Goal: Task Accomplishment & Management: Use online tool/utility

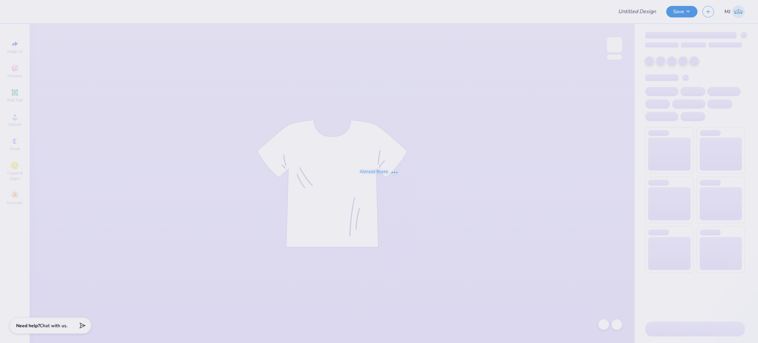
type input "ASD henley"
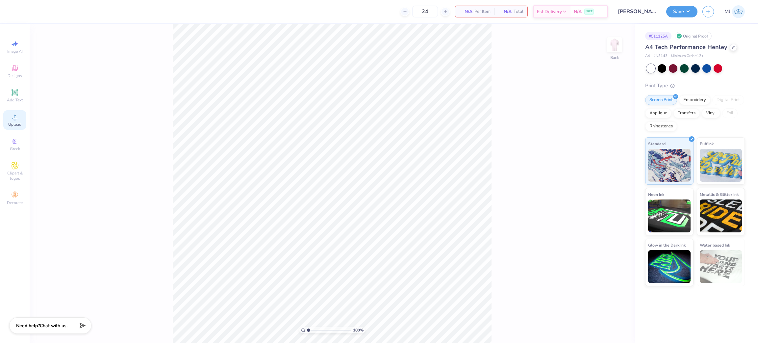
click at [13, 119] on icon at bounding box center [15, 117] width 8 height 8
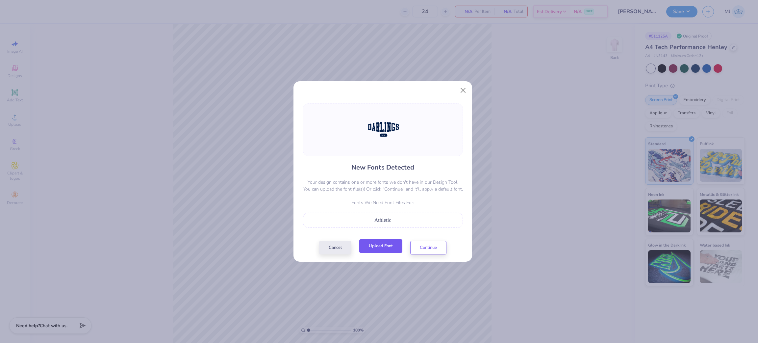
click at [379, 246] on button "Upload Font" at bounding box center [380, 245] width 43 height 13
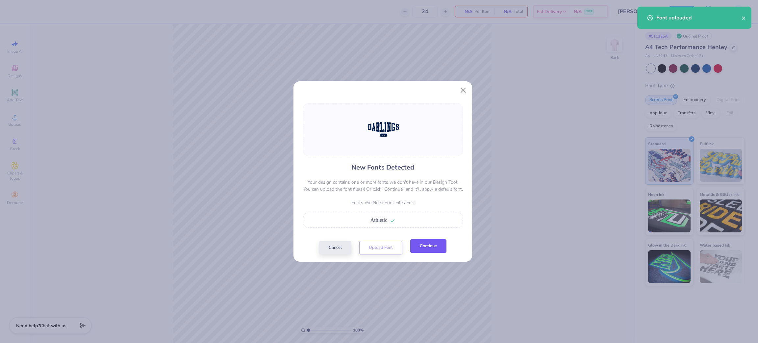
click at [415, 248] on button "Continue" at bounding box center [428, 245] width 36 height 13
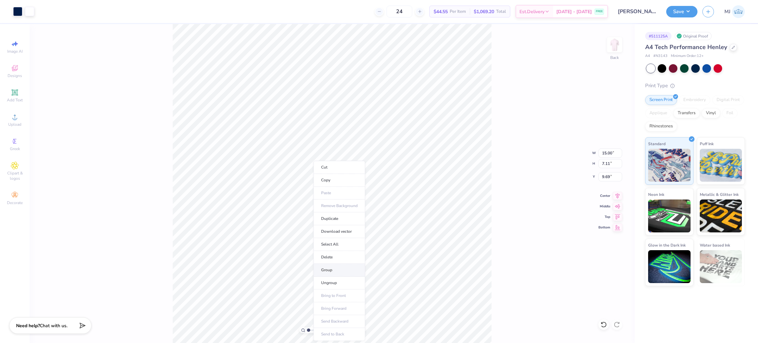
click at [340, 268] on li "Group" at bounding box center [339, 269] width 52 height 13
click at [608, 153] on input "15.00" at bounding box center [610, 152] width 24 height 9
type input "12.50"
type input "5.93"
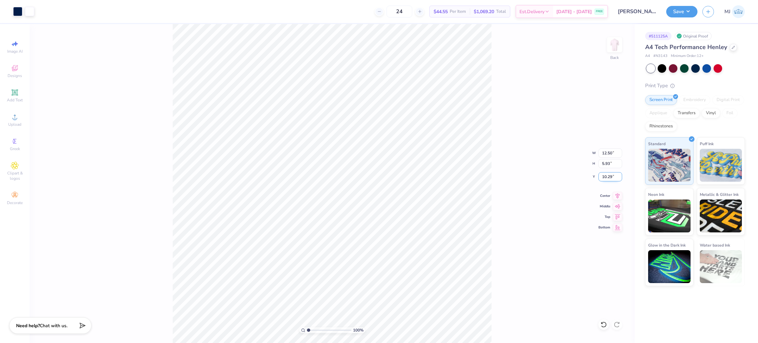
click at [607, 177] on input "10.29" at bounding box center [610, 176] width 24 height 9
click at [603, 178] on input "4.00" at bounding box center [610, 176] width 24 height 9
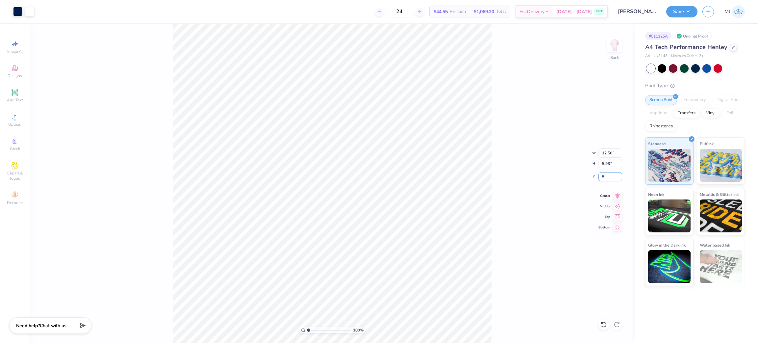
type input "5.00"
click at [510, 178] on div "100 % Back W 12.50 12.50 " H 5.93 5.93 " Y 5.00 5.00 " Center Middle Top Bottom" at bounding box center [332, 183] width 605 height 319
click at [607, 176] on input "4.96" at bounding box center [610, 176] width 24 height 9
type input "5.00"
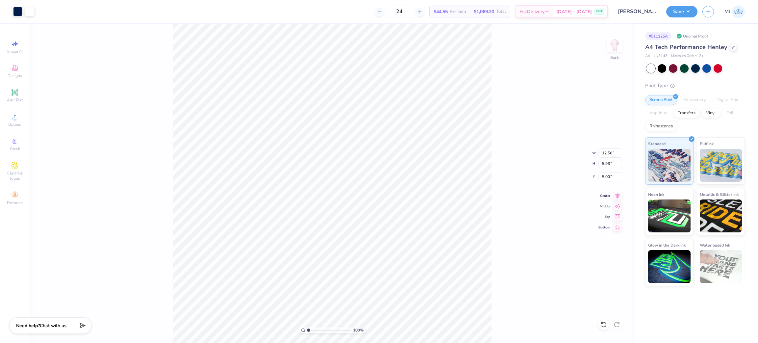
click at [82, 55] on div "100 % Back W 12.50 12.50 " H 5.93 5.93 " Y 5.00 5.00 " Center Middle Top Bottom" at bounding box center [332, 183] width 605 height 319
type input "1.35006141736884"
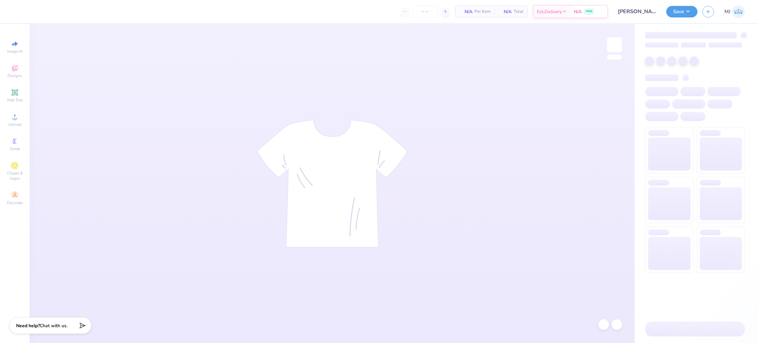
type input "24"
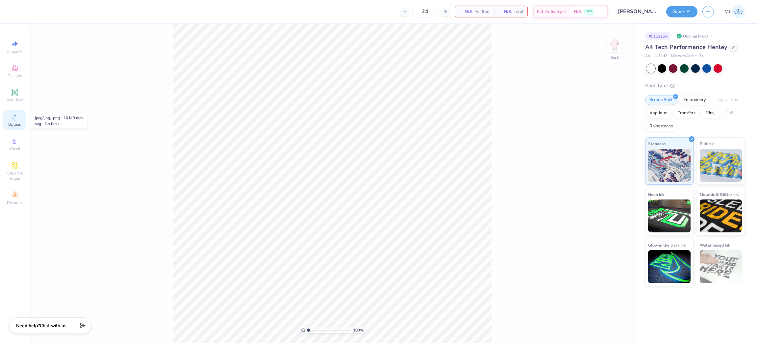
click at [13, 123] on span "Upload" at bounding box center [14, 124] width 13 height 5
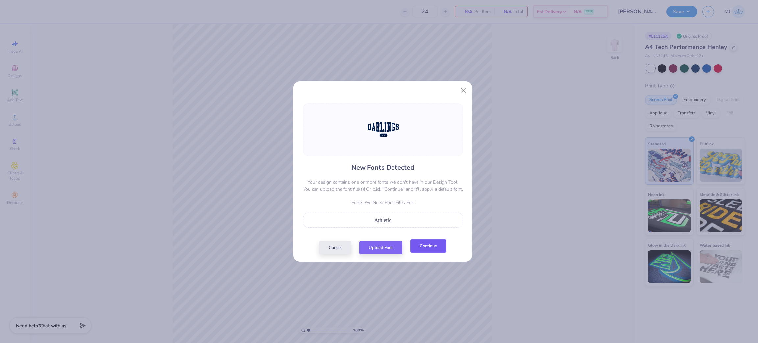
click at [417, 248] on button "Continue" at bounding box center [428, 245] width 36 height 13
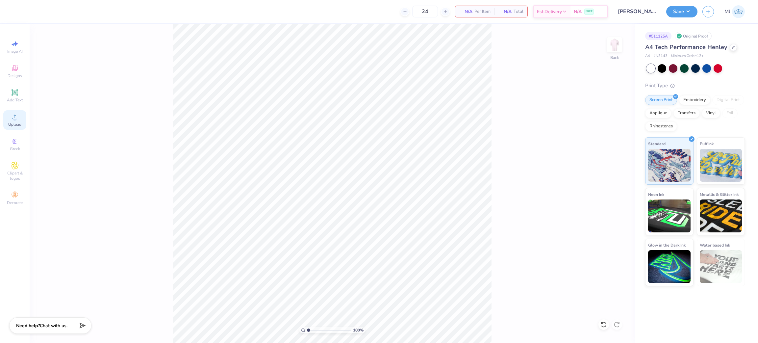
click at [20, 120] on div "Upload" at bounding box center [14, 119] width 23 height 19
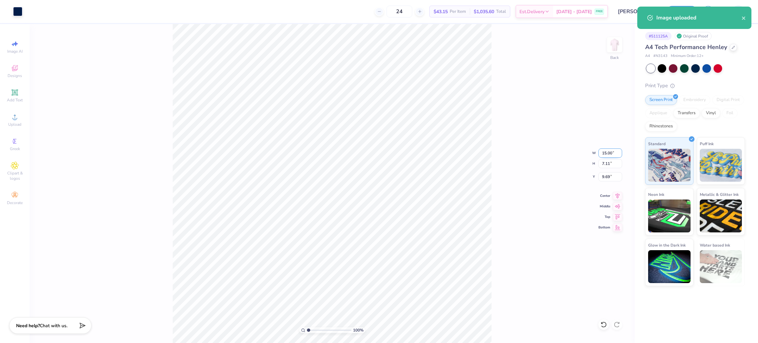
click at [607, 149] on input "15.00" at bounding box center [610, 152] width 24 height 9
click at [610, 152] on input "15.00" at bounding box center [610, 152] width 24 height 9
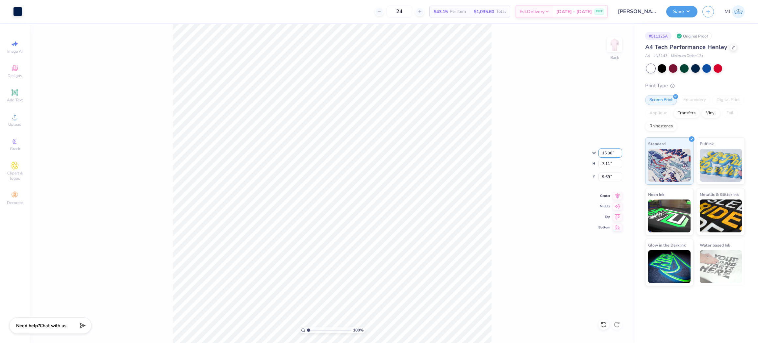
click at [610, 152] on input "15.00" at bounding box center [610, 152] width 24 height 9
type input "12.50"
type input "5.93"
click at [605, 175] on input "10.29" at bounding box center [610, 176] width 24 height 9
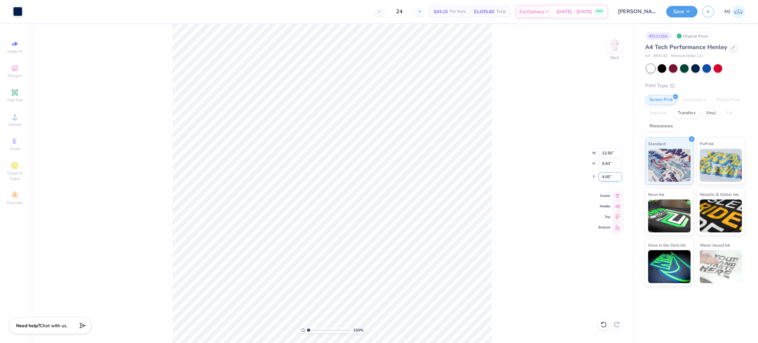
click at [607, 174] on input "4.00" at bounding box center [610, 176] width 24 height 9
type input "5.00"
click at [555, 197] on div "100 % Back W 12.50 12.50 " H 5.93 5.93 " Y 5.00 5.00 " Center Middle Top Bottom" at bounding box center [332, 183] width 605 height 319
click at [15, 101] on span "Add Text" at bounding box center [15, 99] width 16 height 5
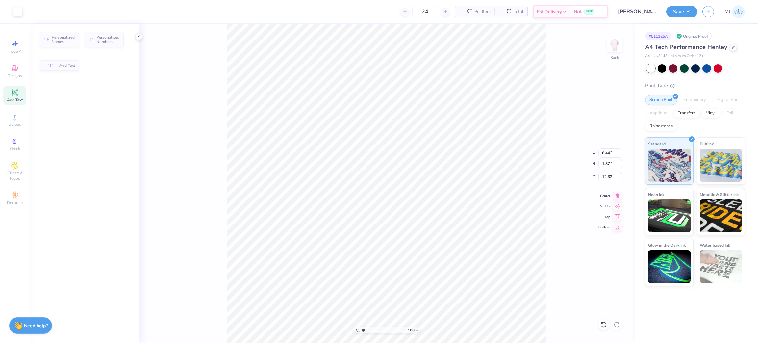
type input "6.44"
type input "1.87"
type input "12.32"
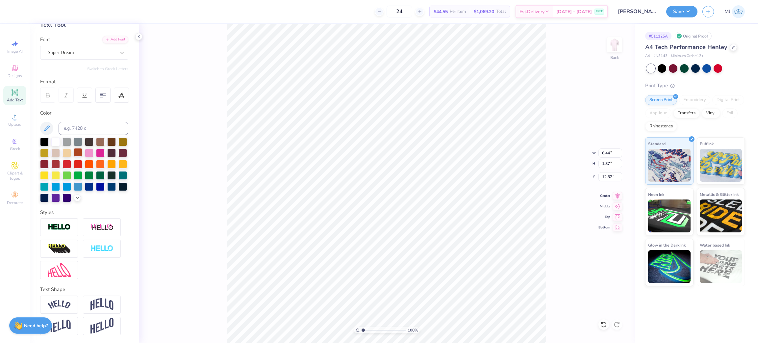
scroll to position [50, 0]
click at [190, 77] on div "100 % Back" at bounding box center [386, 183] width 495 height 319
click at [140, 37] on icon at bounding box center [138, 36] width 5 height 5
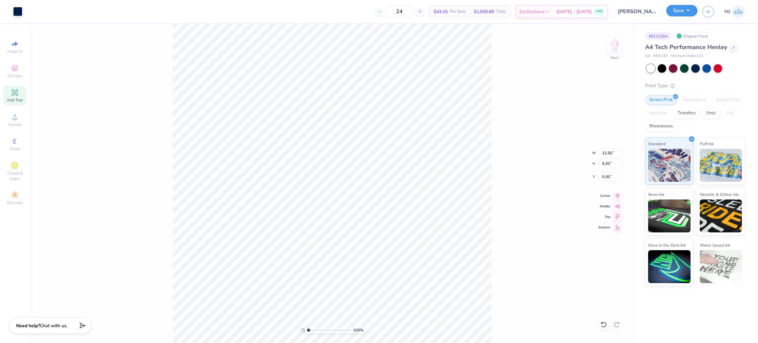
click at [688, 12] on button "Save" at bounding box center [681, 11] width 31 height 12
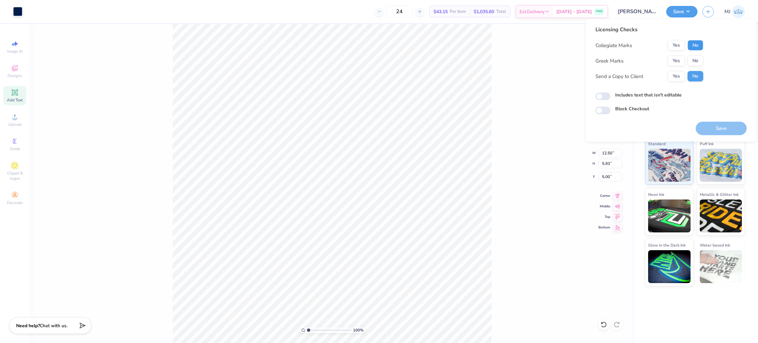
click at [695, 45] on button "No" at bounding box center [695, 45] width 16 height 11
click at [692, 56] on button "No" at bounding box center [695, 61] width 16 height 11
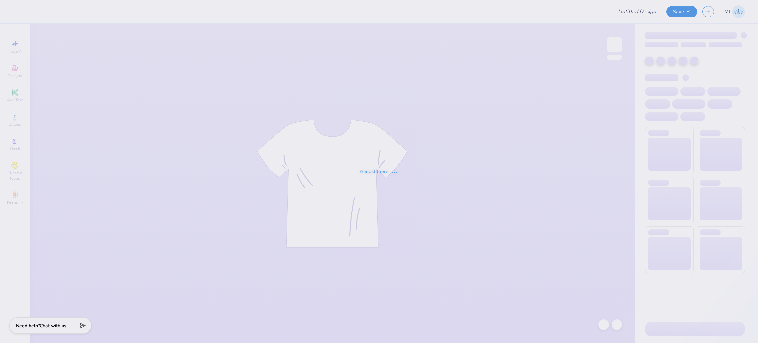
type input "[PERSON_NAME] - Honduras Shirt"
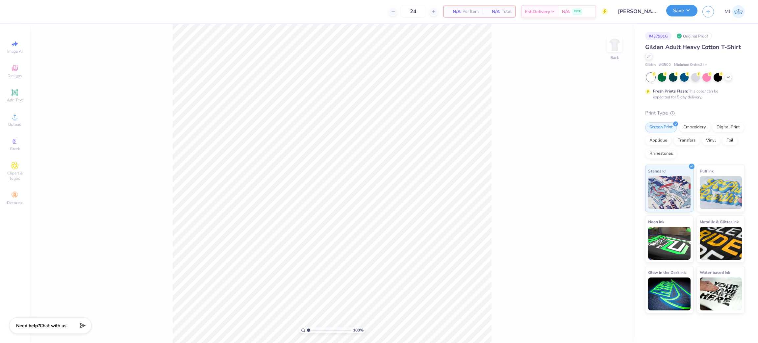
click at [686, 8] on button "Save" at bounding box center [681, 11] width 31 height 12
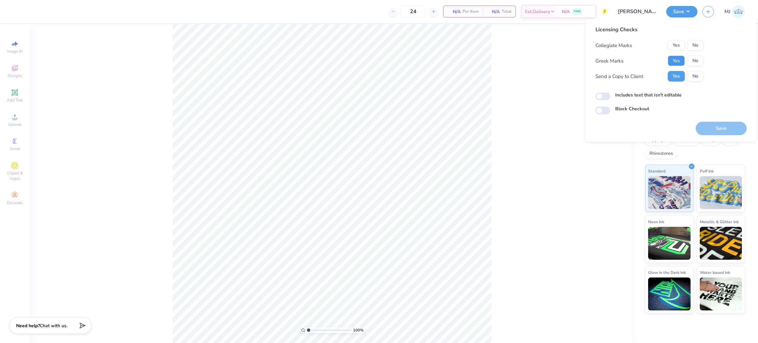
click at [675, 59] on button "Yes" at bounding box center [675, 61] width 17 height 11
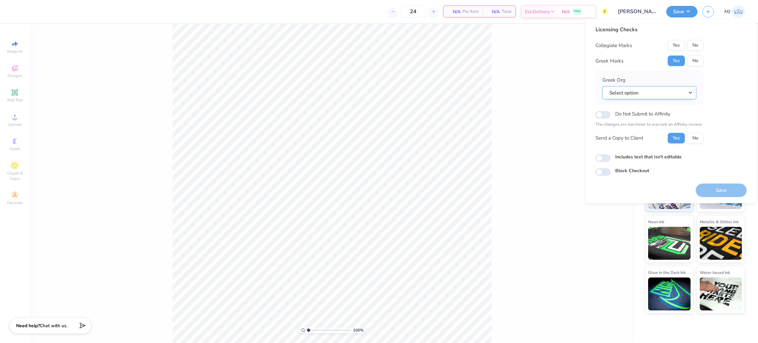
click at [687, 90] on button "Select option" at bounding box center [649, 92] width 94 height 13
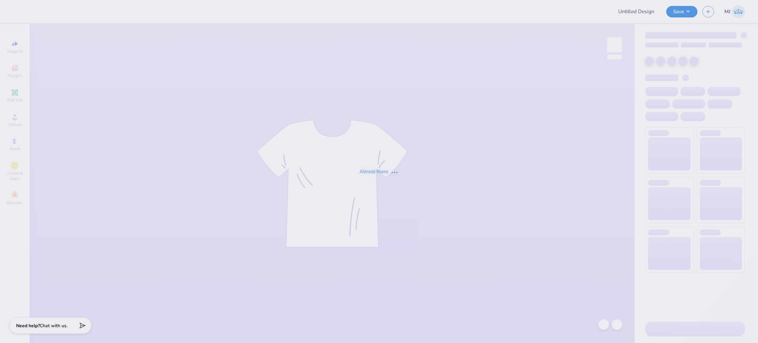
type input "[PERSON_NAME] - Honduras Shirt"
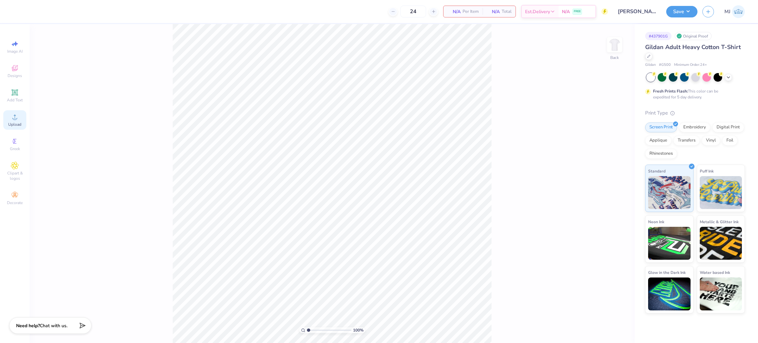
click at [21, 122] on div "Upload" at bounding box center [14, 119] width 23 height 19
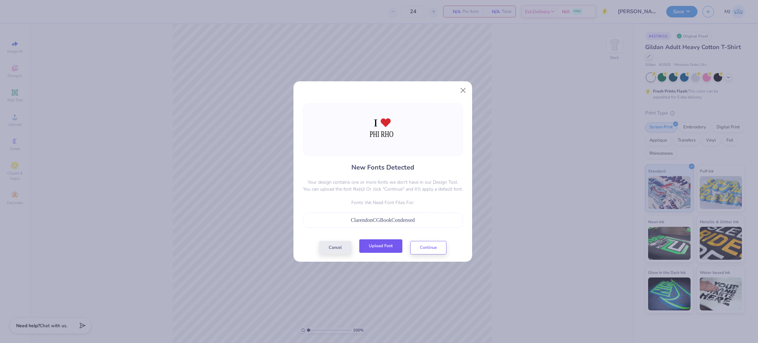
click at [376, 247] on button "Upload Font" at bounding box center [380, 245] width 43 height 13
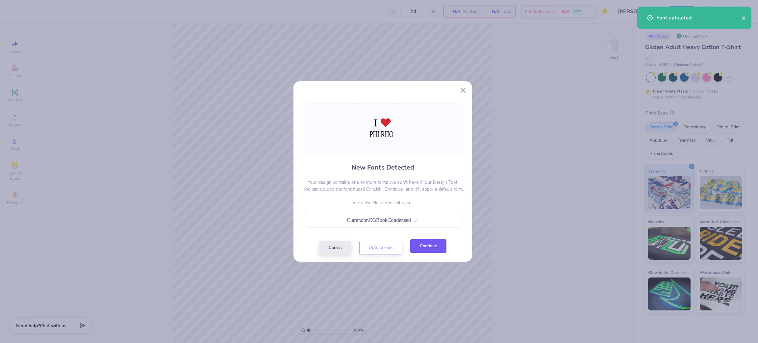
click at [415, 249] on button "Continue" at bounding box center [428, 245] width 36 height 13
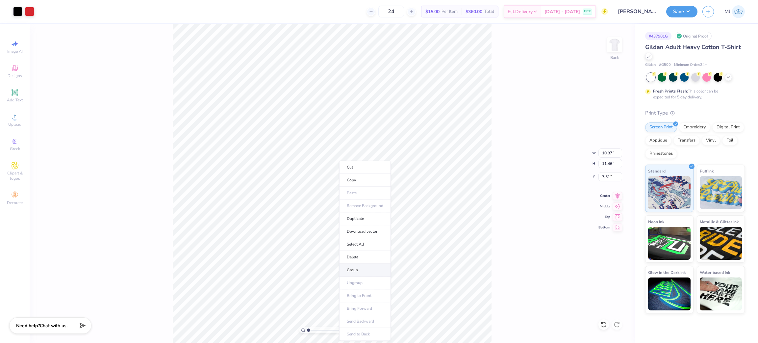
click at [357, 270] on li "Group" at bounding box center [365, 269] width 52 height 13
click at [602, 152] on input "10.87" at bounding box center [610, 152] width 24 height 9
type input "1.00"
type input "1.05"
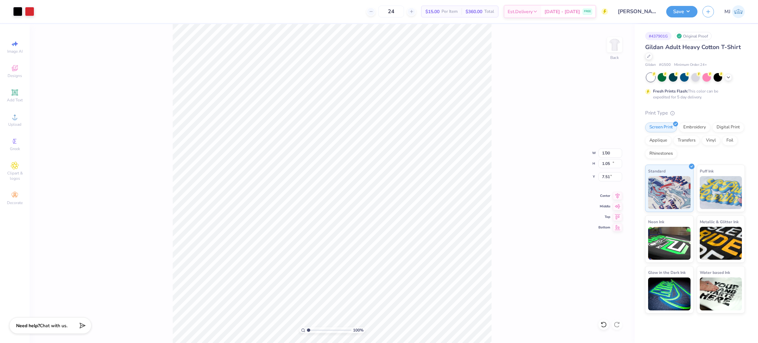
type input "12.72"
drag, startPoint x: 609, startPoint y: 152, endPoint x: 583, endPoint y: 149, distance: 26.8
click at [583, 149] on div "100 % Back W 1.00 1.00 " H 1.05 1.05 " Y 12.72 12.72 " Center Middle Top Bottom" at bounding box center [332, 183] width 605 height 319
click at [604, 151] on input "1.00" at bounding box center [610, 152] width 24 height 9
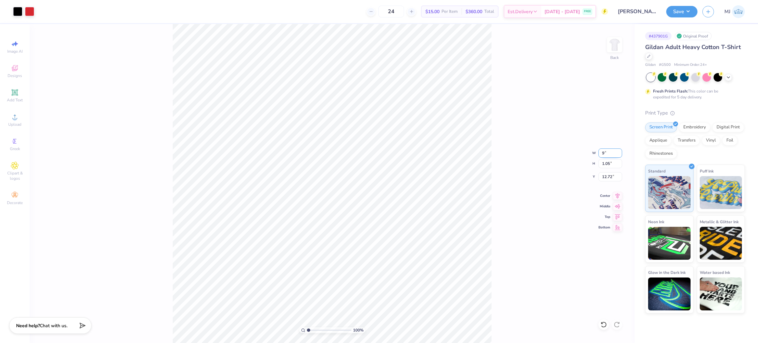
type input "9.00"
type input "9.49"
click at [604, 175] on input "8.50" at bounding box center [610, 176] width 24 height 9
type input "3.00"
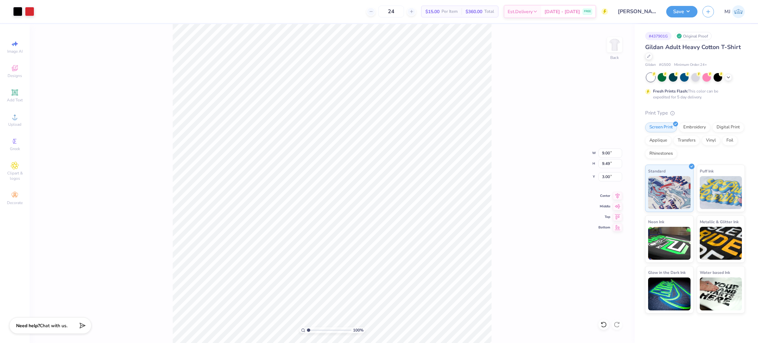
click at [533, 147] on div "100 % Back W 9.00 9.00 " H 9.49 9.49 " Y 3.00 3.00 " Center Middle Top Bottom" at bounding box center [332, 183] width 605 height 319
click at [505, 192] on div "100 % Back W 9.00 9.00 " H 9.49 9.49 " Y 3.00 3.00 " Center Middle Top Bottom" at bounding box center [332, 183] width 605 height 319
click at [690, 11] on button "Save" at bounding box center [681, 11] width 31 height 12
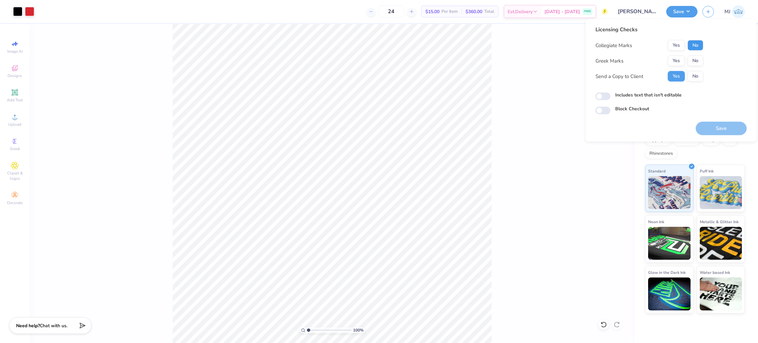
click at [695, 43] on button "No" at bounding box center [695, 45] width 16 height 11
click at [695, 58] on button "No" at bounding box center [695, 61] width 16 height 11
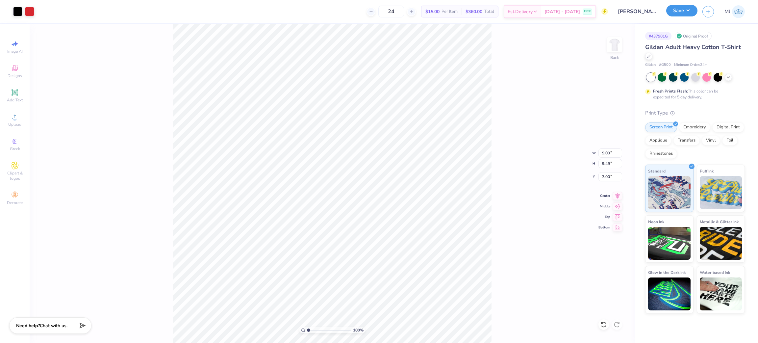
click at [681, 11] on button "Save" at bounding box center [681, 11] width 31 height 12
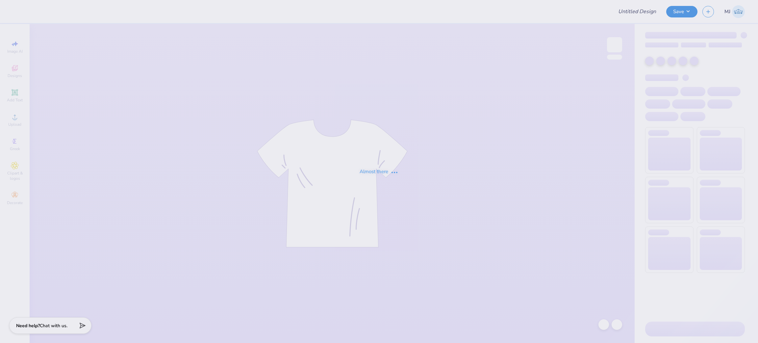
type input "[PERSON_NAME] - Honduras Shirt"
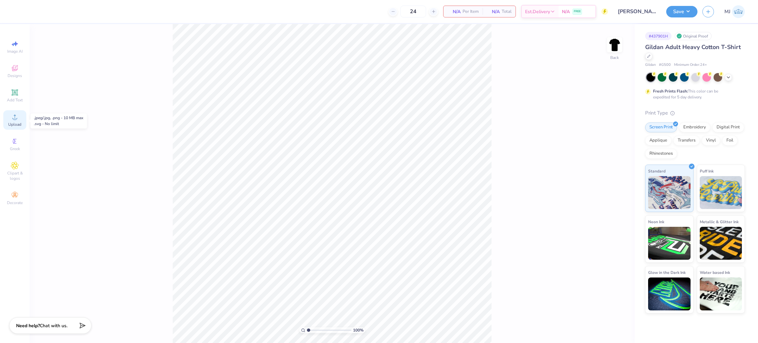
click at [13, 117] on icon at bounding box center [15, 117] width 8 height 8
click at [14, 115] on icon at bounding box center [15, 117] width 8 height 8
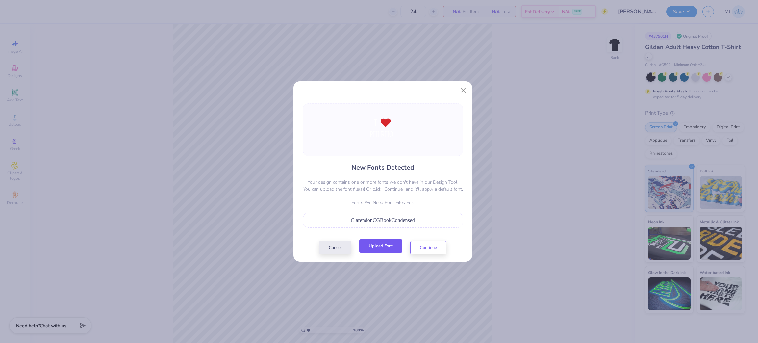
click at [373, 247] on button "Upload Font" at bounding box center [380, 245] width 43 height 13
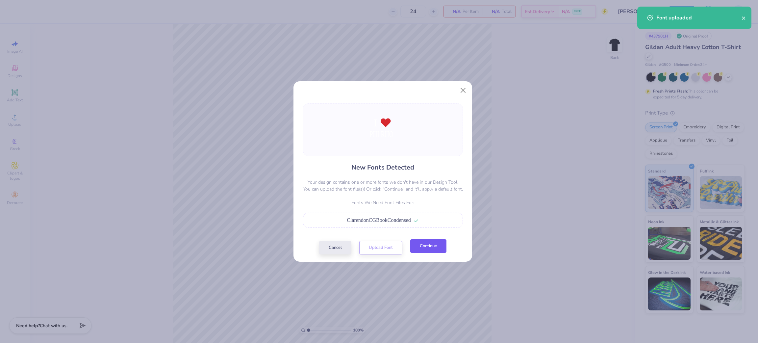
click at [427, 248] on button "Continue" at bounding box center [428, 245] width 36 height 13
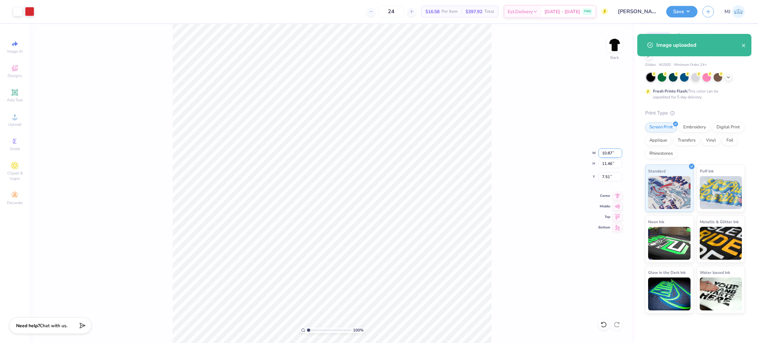
click at [604, 152] on input "10.87" at bounding box center [610, 152] width 24 height 9
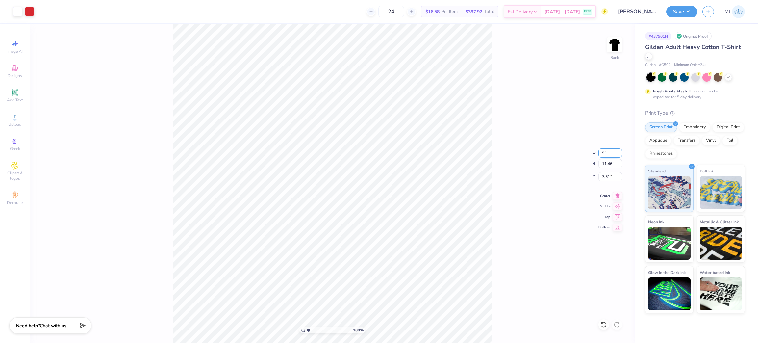
type input "9.00"
type input "9.49"
click at [606, 176] on input "8.50" at bounding box center [610, 176] width 24 height 9
type input "3.00"
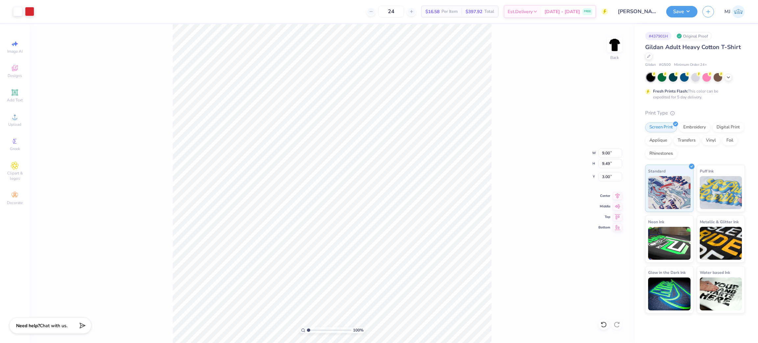
click at [158, 53] on div "100 % Back W 9.00 9.00 " H 9.49 9.49 " Y 3.00 3.00 " Center Middle Top Bottom" at bounding box center [332, 183] width 605 height 319
click at [425, 193] on div "100 % Back" at bounding box center [332, 183] width 605 height 319
click at [378, 222] on li "Group" at bounding box center [383, 220] width 52 height 13
type input "9.50"
click at [519, 116] on div "100 % Back W 9.00 9.00 " H 9.50 9.50 " Y 3.00 3.00 " Center Middle Top Bottom" at bounding box center [332, 183] width 605 height 319
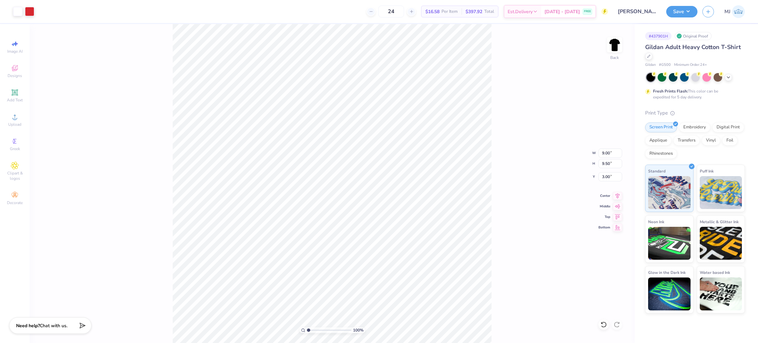
click at [519, 98] on div "100 % Back W 9.00 9.00 " H 9.50 9.50 " Y 3.00 3.00 " Center Middle Top Bottom" at bounding box center [332, 183] width 605 height 319
drag, startPoint x: 686, startPoint y: 9, endPoint x: 691, endPoint y: 16, distance: 9.1
click at [686, 9] on button "Save" at bounding box center [681, 12] width 31 height 12
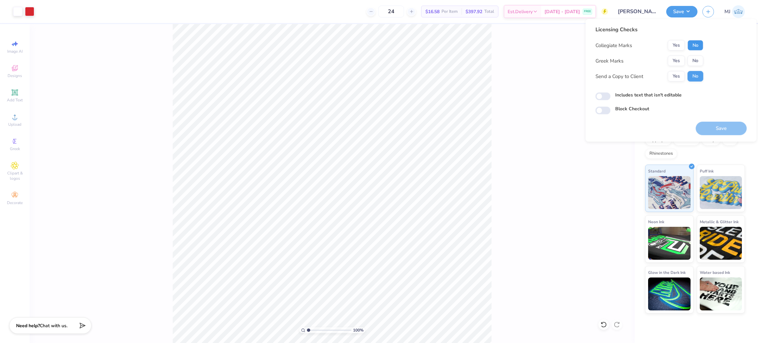
click at [693, 44] on button "No" at bounding box center [695, 45] width 16 height 11
click at [694, 60] on button "No" at bounding box center [695, 61] width 16 height 11
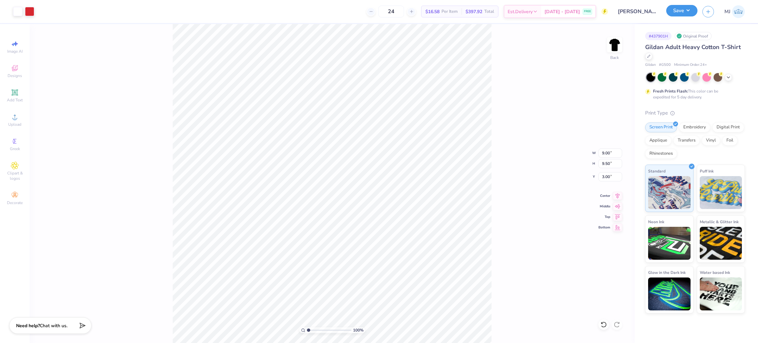
click at [694, 9] on button "Save" at bounding box center [681, 11] width 31 height 12
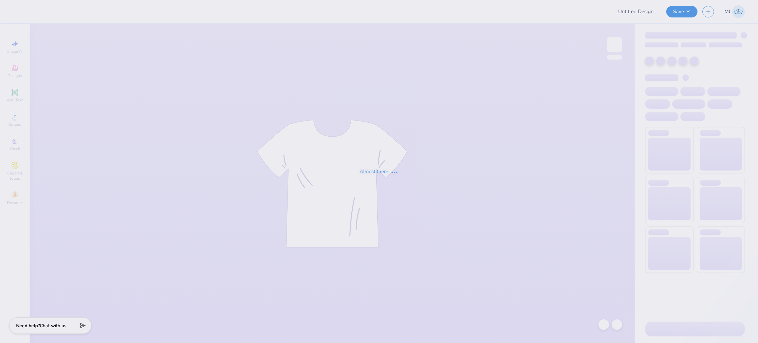
type input "[GEOGRAPHIC_DATA] : [PERSON_NAME]"
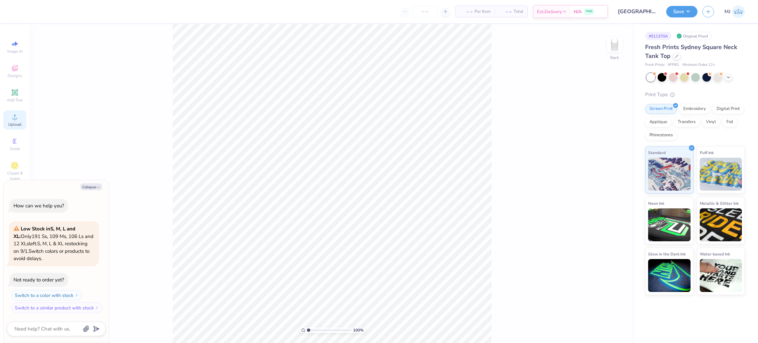
click at [19, 119] on div "Upload" at bounding box center [14, 119] width 23 height 19
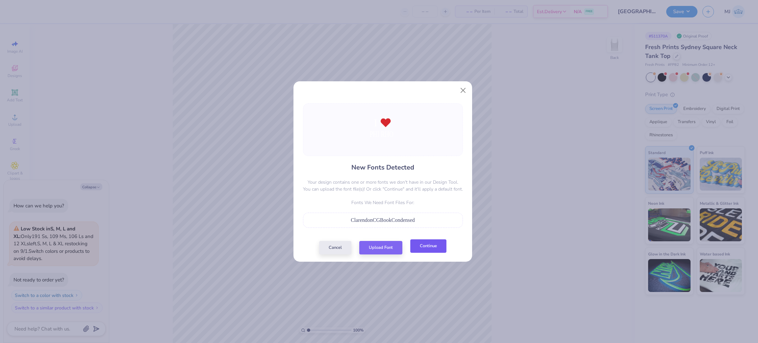
click at [425, 252] on button "Continue" at bounding box center [428, 245] width 36 height 13
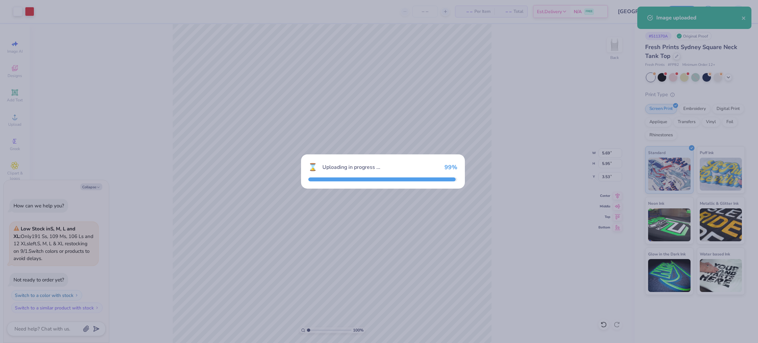
type textarea "x"
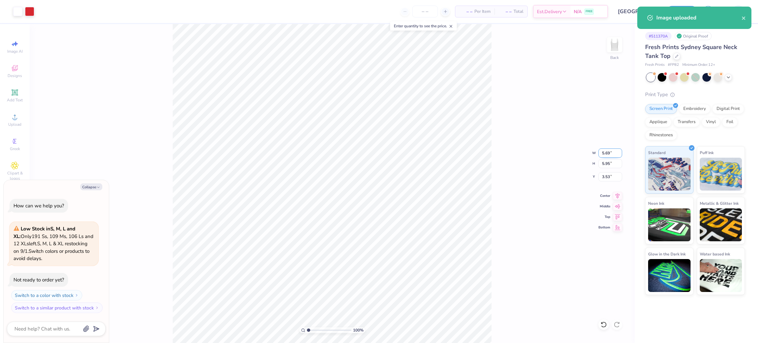
click at [605, 153] on input "5.69" at bounding box center [610, 152] width 24 height 9
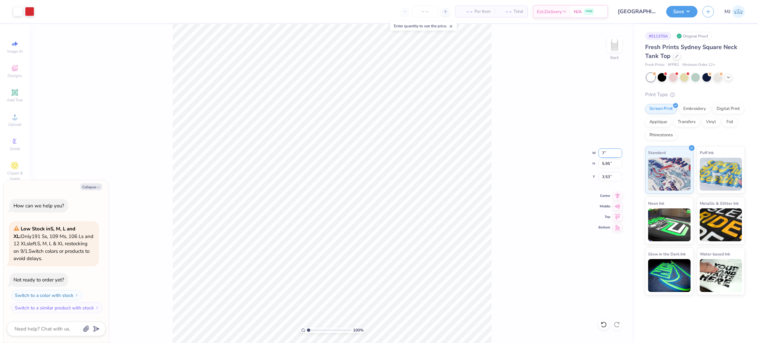
type input "7"
type textarea "x"
type input "7.00"
type input "7.32"
type input "2.84"
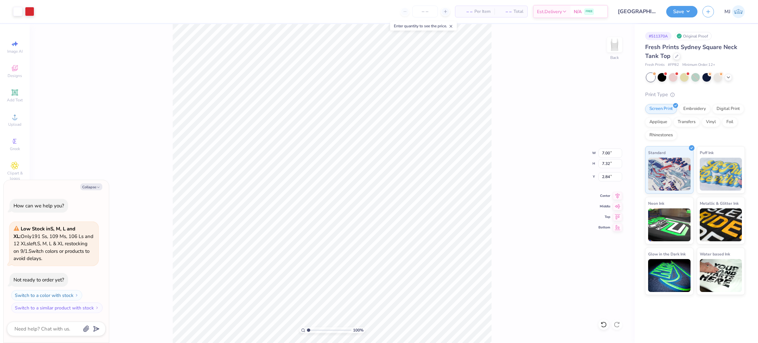
click at [515, 148] on div "100 % Back W 7.00 7.00 " H 7.32 7.32 " Y 2.84 2.84 " Center Middle Top Bottom" at bounding box center [332, 183] width 605 height 319
click at [15, 119] on circle at bounding box center [15, 119] width 4 height 4
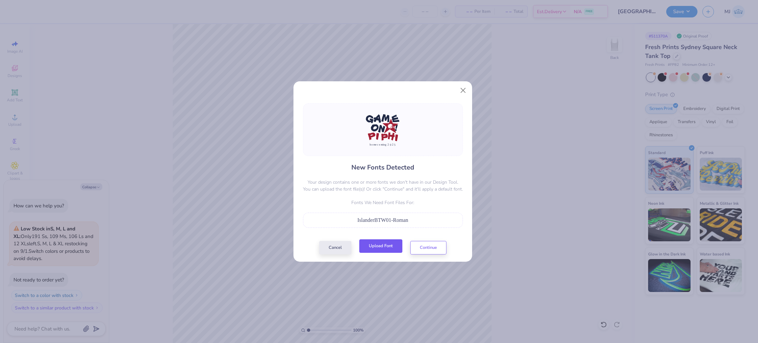
click at [380, 246] on button "Upload Font" at bounding box center [380, 245] width 43 height 13
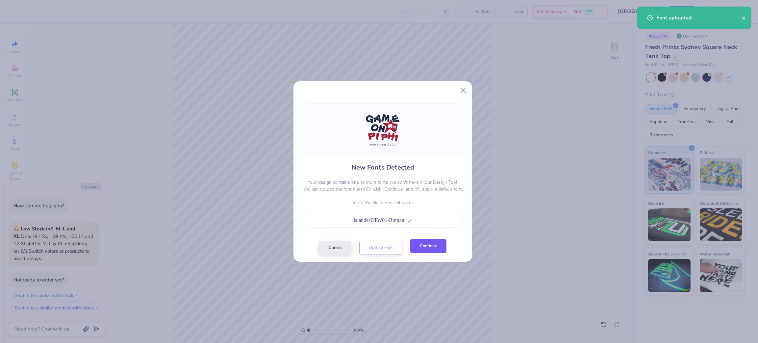
click at [436, 248] on button "Continue" at bounding box center [428, 245] width 36 height 13
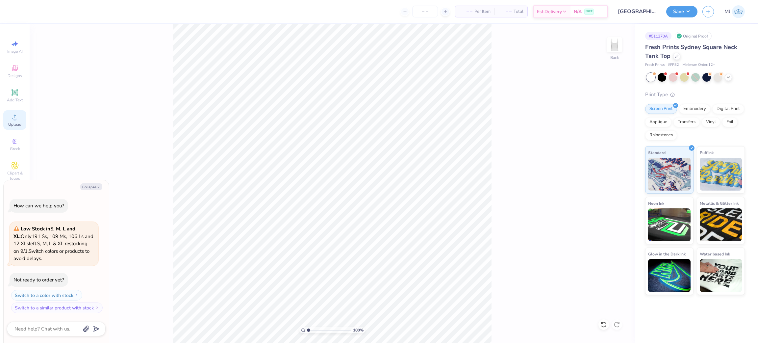
click at [23, 120] on div "Upload" at bounding box center [14, 119] width 23 height 19
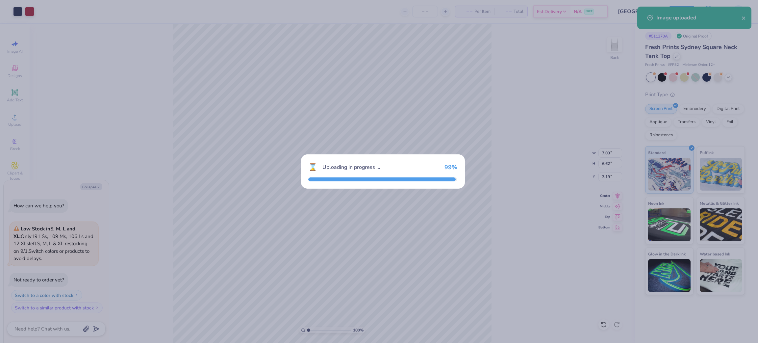
type textarea "x"
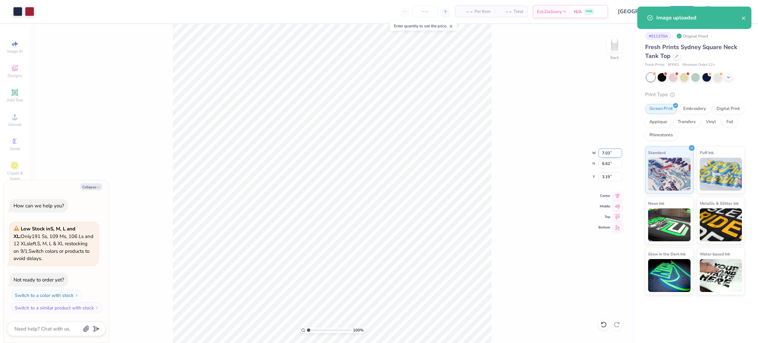
click at [604, 155] on input "7.03" at bounding box center [610, 152] width 24 height 9
type input "7"
type textarea "x"
type input "7.00"
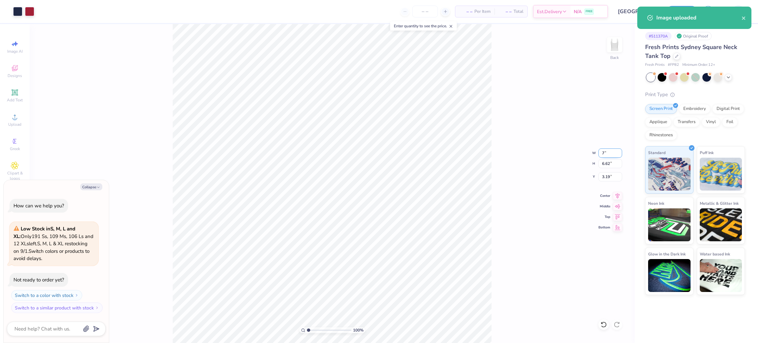
type input "6.59"
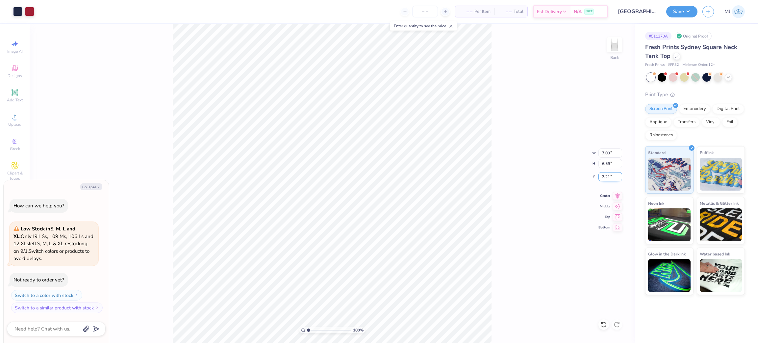
click at [604, 175] on input "3.21" at bounding box center [610, 176] width 24 height 9
type input "3"
type textarea "x"
click at [604, 177] on input "3.00" at bounding box center [610, 176] width 24 height 9
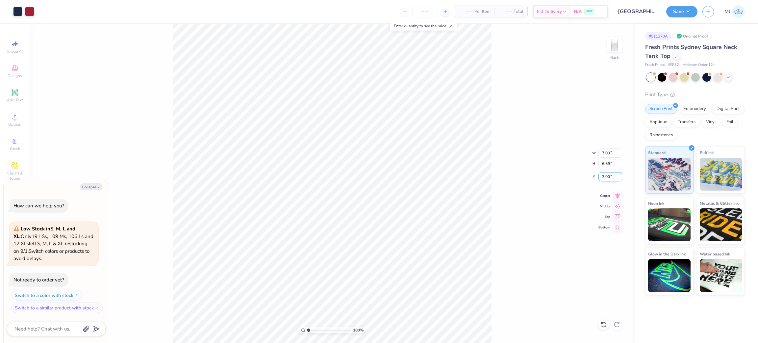
click at [604, 177] on input "3.00" at bounding box center [610, 176] width 24 height 9
type input "2"
type textarea "x"
type input "2.00"
click at [511, 181] on div "100 % Back W 7.00 7.00 " H 6.59 6.59 " Y 2.00 2.00 " Center Middle Top Bottom" at bounding box center [332, 183] width 605 height 319
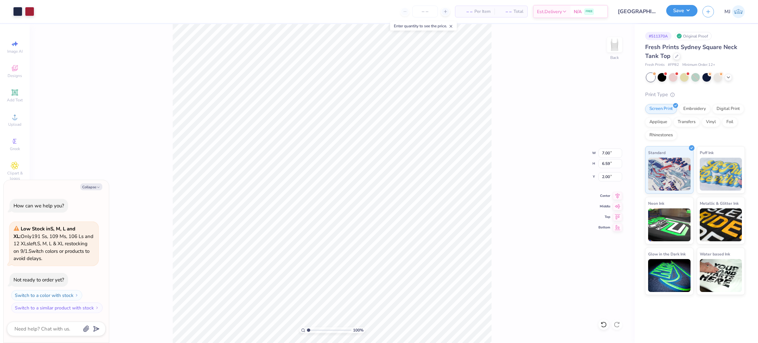
click at [684, 12] on button "Save" at bounding box center [681, 11] width 31 height 12
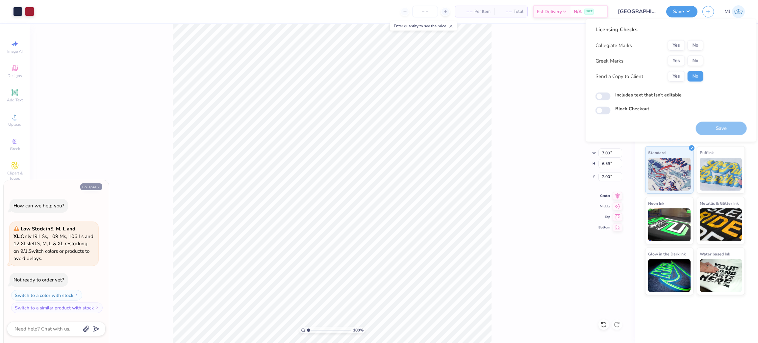
click at [97, 185] on icon "button" at bounding box center [98, 187] width 4 height 4
type textarea "x"
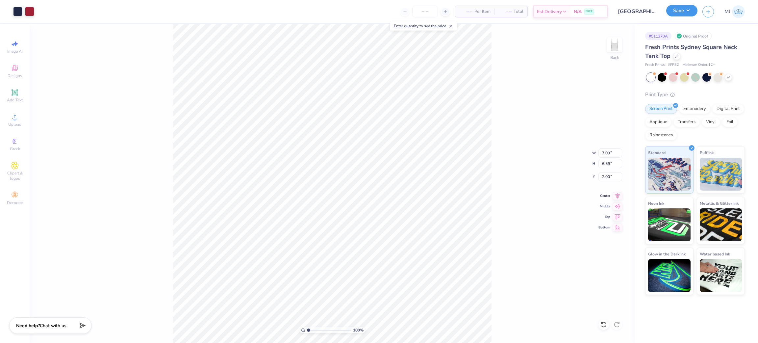
click at [696, 9] on button "Save" at bounding box center [681, 11] width 31 height 12
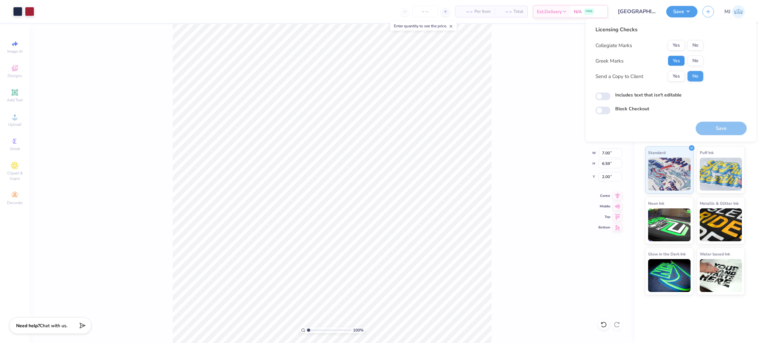
click at [678, 56] on button "Yes" at bounding box center [675, 61] width 17 height 11
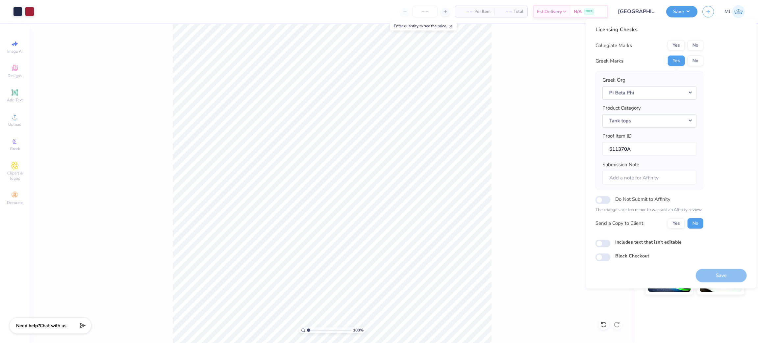
click at [514, 145] on div "100 % Back W 7.00 7.00 " H 6.59 6.59 " Y 2.00 2.00 " Center Middle Top Bottom" at bounding box center [332, 183] width 605 height 319
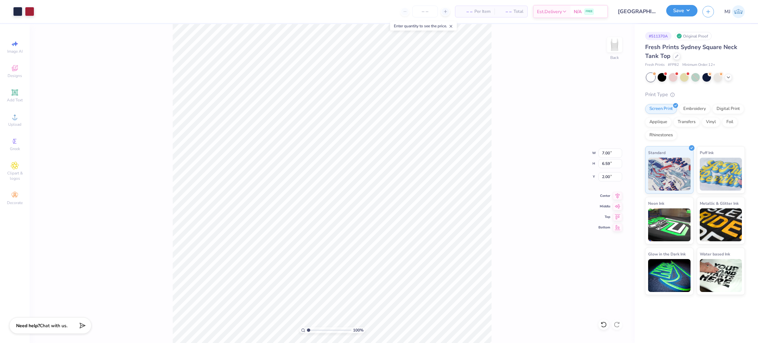
click at [688, 10] on button "Save" at bounding box center [681, 11] width 31 height 12
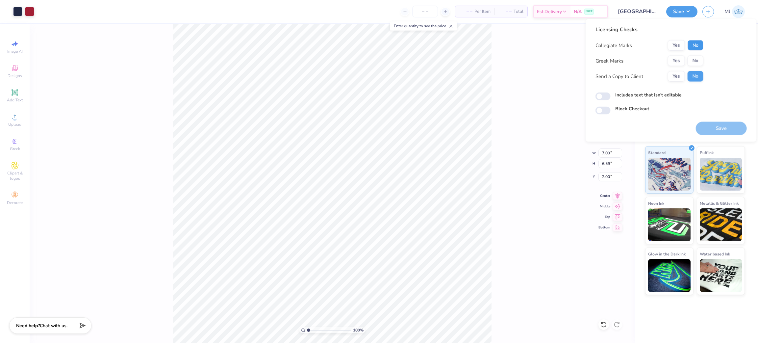
click at [693, 44] on button "No" at bounding box center [695, 45] width 16 height 11
click at [676, 62] on button "Yes" at bounding box center [675, 61] width 17 height 11
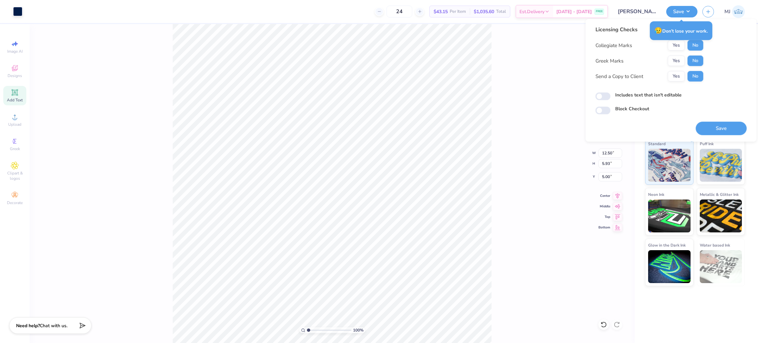
scroll to position [50, 0]
click at [730, 129] on button "Save" at bounding box center [720, 128] width 51 height 13
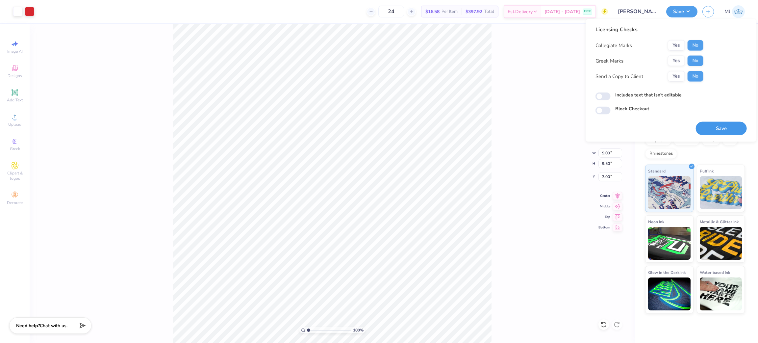
click at [719, 128] on button "Save" at bounding box center [720, 128] width 51 height 13
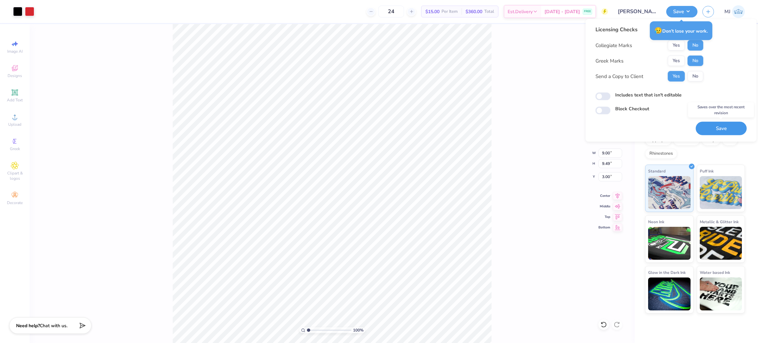
click at [713, 130] on button "Save" at bounding box center [720, 128] width 51 height 13
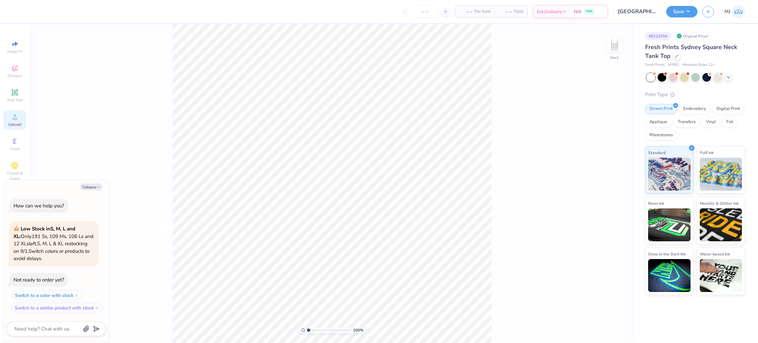
click at [11, 122] on div "Upload" at bounding box center [14, 119] width 23 height 19
type textarea "x"
click at [606, 156] on input "7.03" at bounding box center [610, 152] width 24 height 9
type input "7"
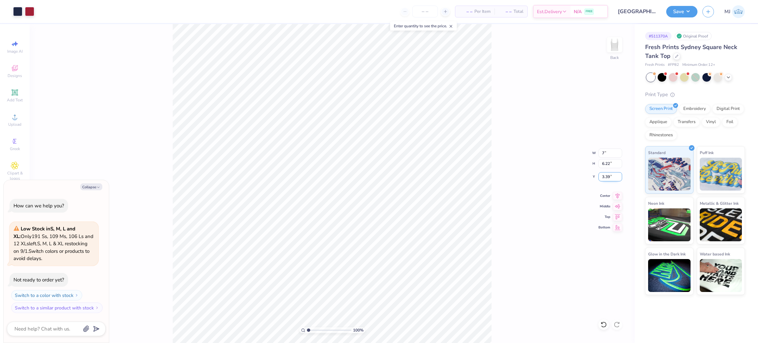
click at [608, 177] on input "3.39" at bounding box center [610, 176] width 24 height 9
type textarea "x"
type input "7.00"
type input "6.19"
click at [607, 177] on input "3.40" at bounding box center [610, 176] width 24 height 9
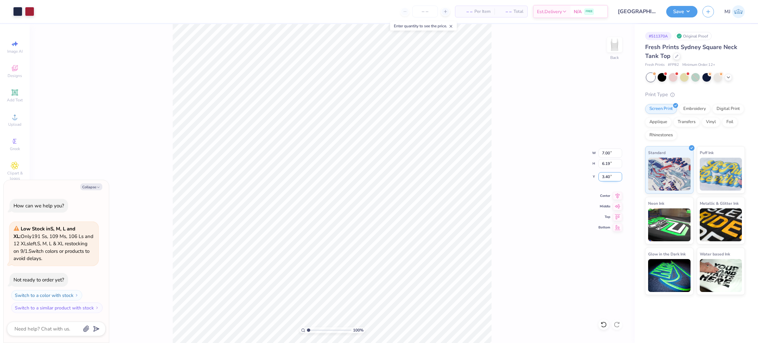
click at [607, 177] on input "3.40" at bounding box center [610, 176] width 24 height 9
type input "2"
type textarea "x"
type input "2.00"
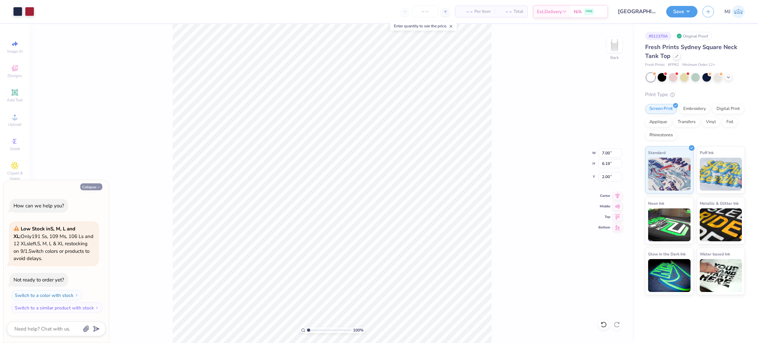
click at [90, 186] on button "Collapse" at bounding box center [91, 186] width 22 height 7
type textarea "x"
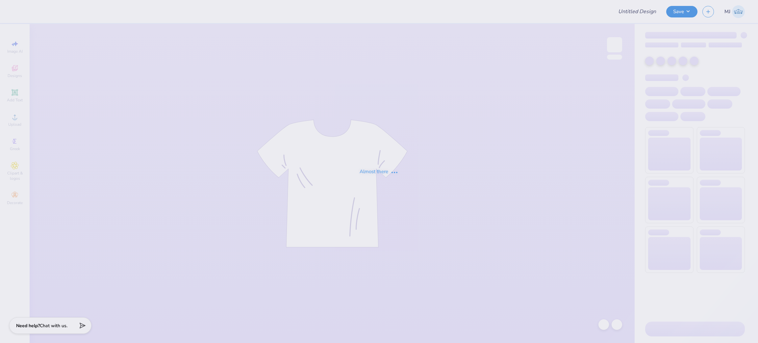
type input "Beta Theta Pi Spring Rush V2"
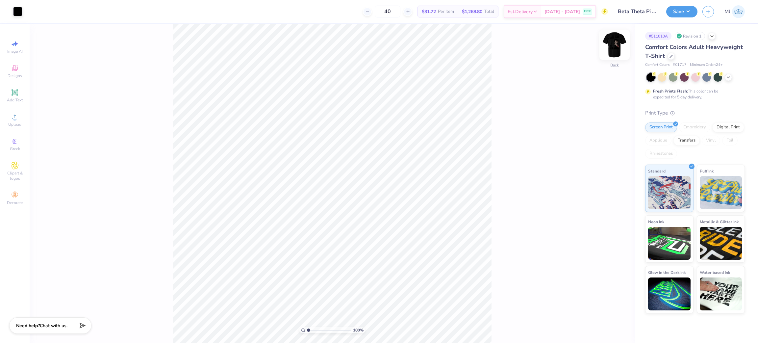
click at [612, 47] on img at bounding box center [614, 45] width 26 height 26
click at [13, 120] on circle at bounding box center [15, 119] width 4 height 4
click at [604, 157] on input "14.06" at bounding box center [610, 152] width 24 height 9
click at [604, 156] on input "14.06" at bounding box center [610, 152] width 24 height 9
type input "1"
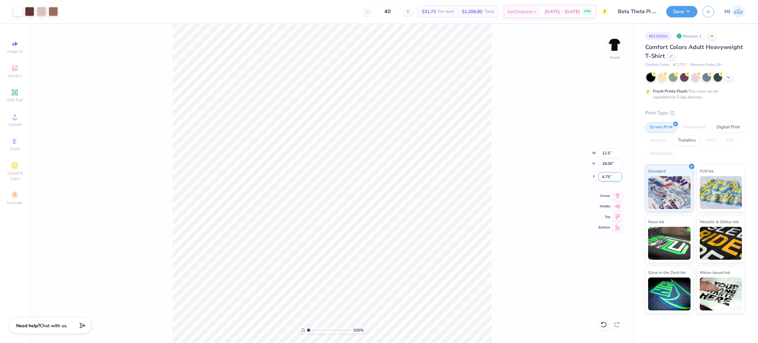
click at [603, 177] on input "4.75" at bounding box center [610, 176] width 24 height 9
type input "12.50"
type input "16.00"
click at [603, 177] on input "5.75" at bounding box center [610, 176] width 24 height 9
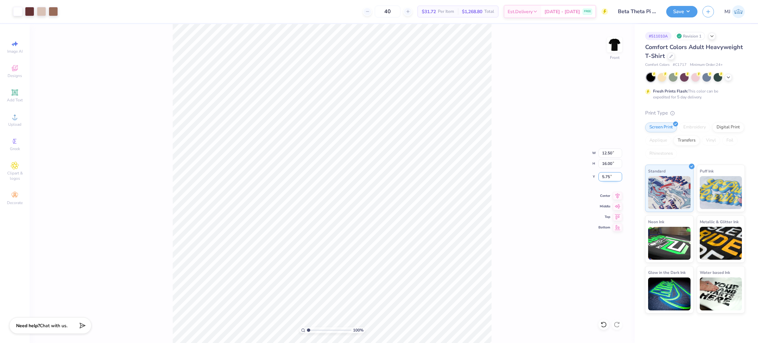
click at [603, 177] on input "5.75" at bounding box center [610, 176] width 24 height 9
type input "3.00"
click at [527, 145] on div "100 % Front W 12.50 12.50 " H 16.00 16.00 " Y 3.00 3.00 " Center Middle Top Bot…" at bounding box center [332, 183] width 605 height 319
click at [11, 121] on icon at bounding box center [15, 117] width 8 height 8
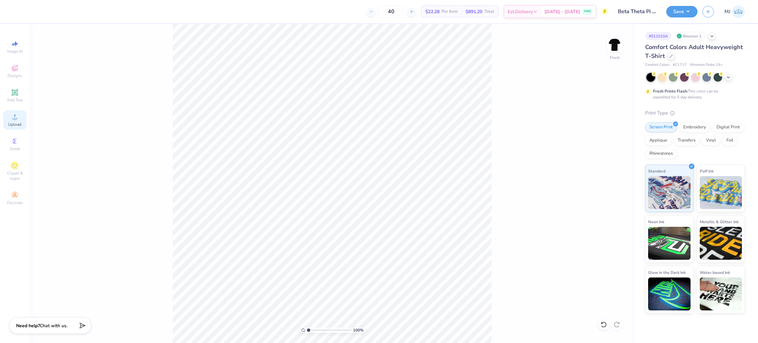
click at [12, 120] on icon at bounding box center [15, 117] width 8 height 8
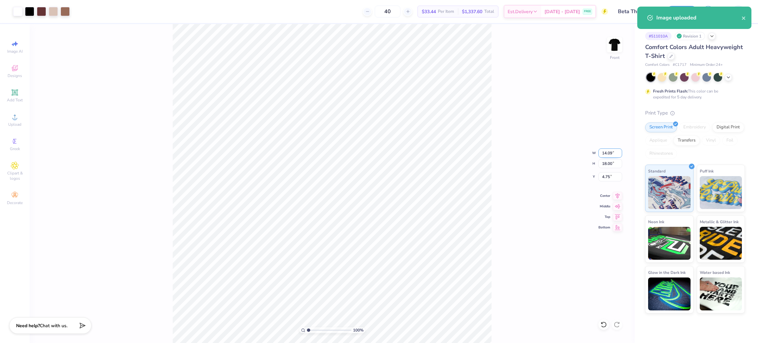
click at [607, 149] on input "14.09" at bounding box center [610, 152] width 24 height 9
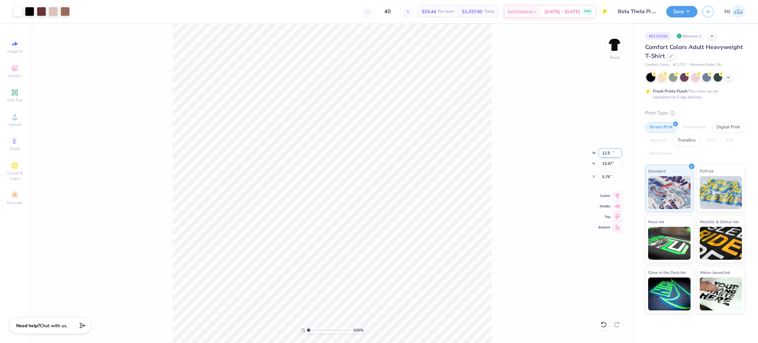
type input "12.50"
type input "15.97"
click at [604, 177] on input "5.76" at bounding box center [610, 176] width 24 height 9
type input "3.00"
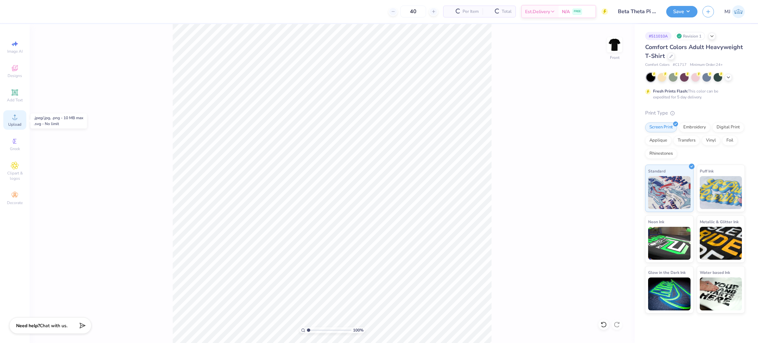
click at [15, 122] on div "Upload" at bounding box center [14, 119] width 23 height 19
click at [119, 82] on div "100 % Front" at bounding box center [332, 183] width 605 height 319
click at [13, 98] on span "Add Text" at bounding box center [15, 99] width 16 height 5
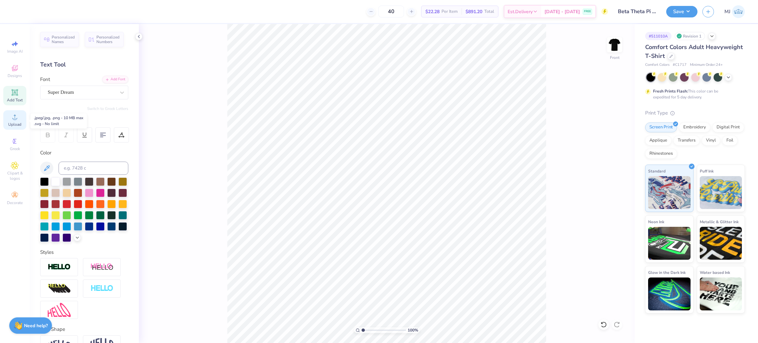
click at [15, 123] on span "Upload" at bounding box center [14, 124] width 13 height 5
click at [13, 118] on icon at bounding box center [15, 117] width 8 height 8
type input "1.16192143338904"
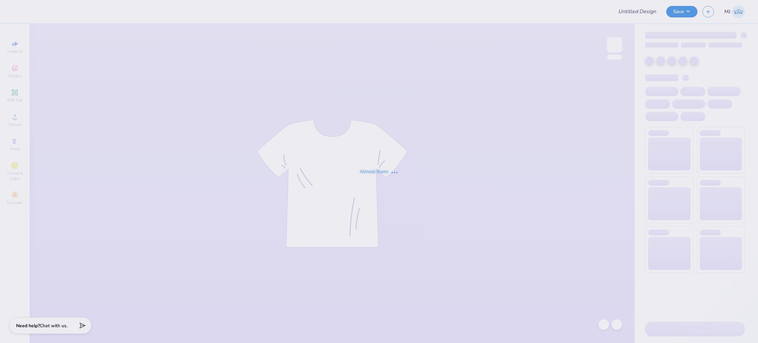
type input "Beta Theta Pi Spring Rush V2"
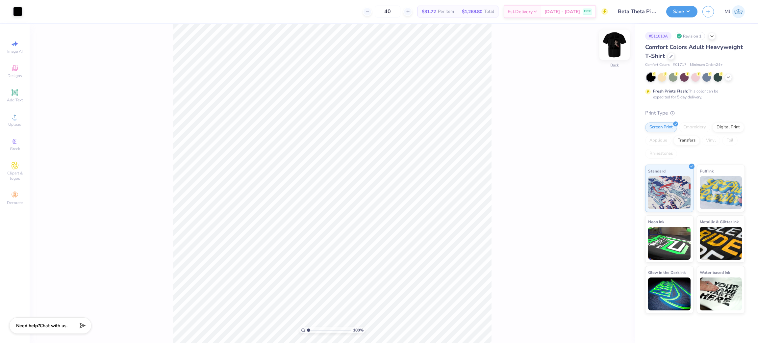
click at [611, 46] on img at bounding box center [614, 45] width 26 height 26
drag, startPoint x: 16, startPoint y: 88, endPoint x: 21, endPoint y: 95, distance: 8.2
click at [15, 88] on div "Add Text" at bounding box center [14, 95] width 23 height 19
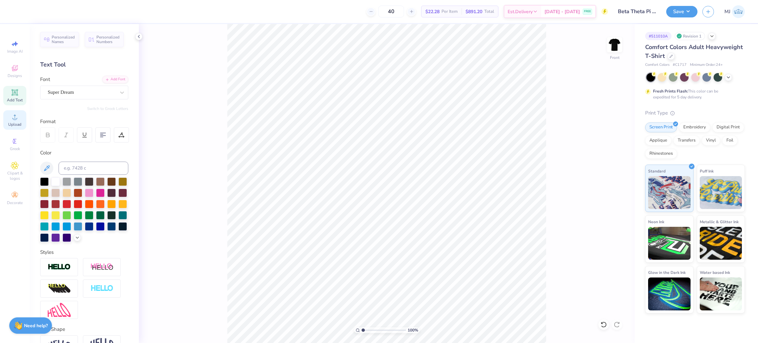
click at [12, 120] on icon at bounding box center [15, 117] width 8 height 8
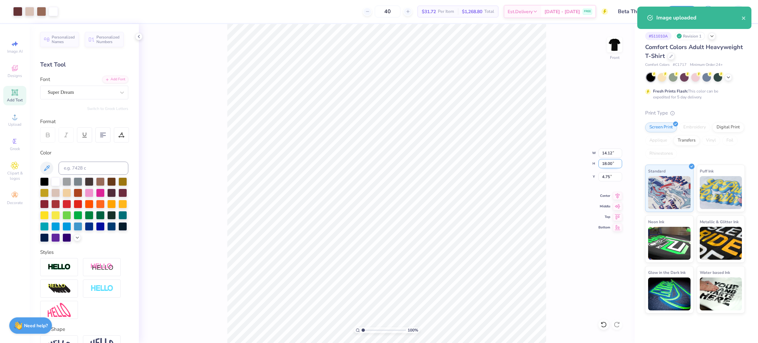
click at [606, 163] on input "18.00" at bounding box center [610, 163] width 24 height 9
click at [607, 163] on input "18.00" at bounding box center [610, 163] width 24 height 9
click at [611, 149] on input "14.12" at bounding box center [610, 152] width 24 height 9
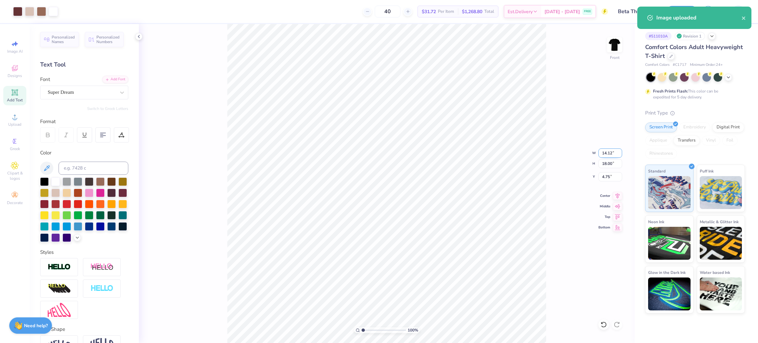
click at [611, 149] on input "14.12" at bounding box center [610, 152] width 24 height 9
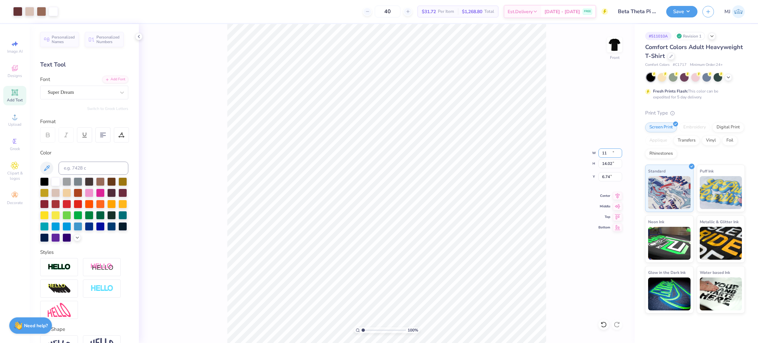
type input "11.00"
type input "14.02"
type input "6.74"
click at [216, 72] on div "105 % Front W 11.00 11.00 " H 14.02 14.02 " Y 6.74 6.74 " Center Middle Top Bot…" at bounding box center [386, 183] width 495 height 319
click at [11, 116] on icon at bounding box center [15, 117] width 8 height 8
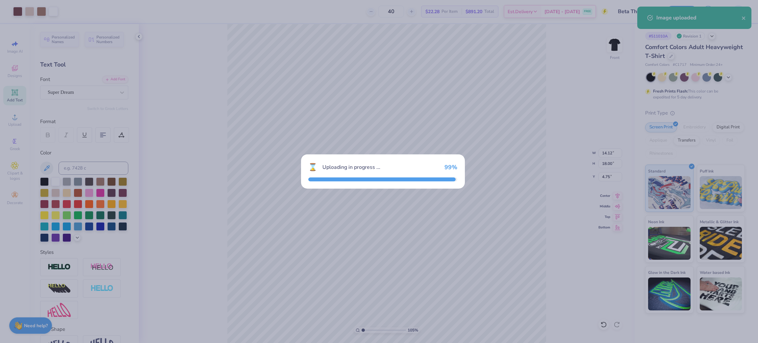
type input "1.05280649388437"
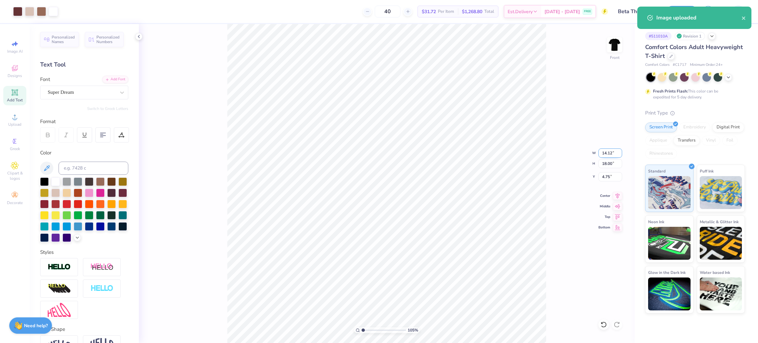
click at [605, 150] on input "14.12" at bounding box center [610, 152] width 24 height 9
click at [606, 150] on input "14.12" at bounding box center [610, 152] width 24 height 9
click at [607, 159] on input "18.00" at bounding box center [610, 163] width 24 height 9
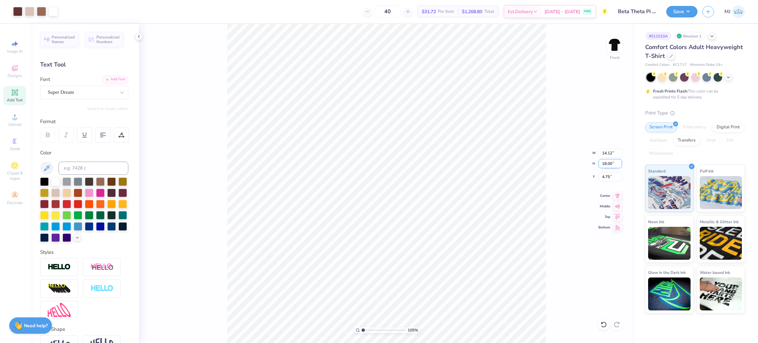
click at [606, 159] on input "18.00" at bounding box center [610, 163] width 24 height 9
type input "15"
type input "1.05280649388437"
type input "11.76"
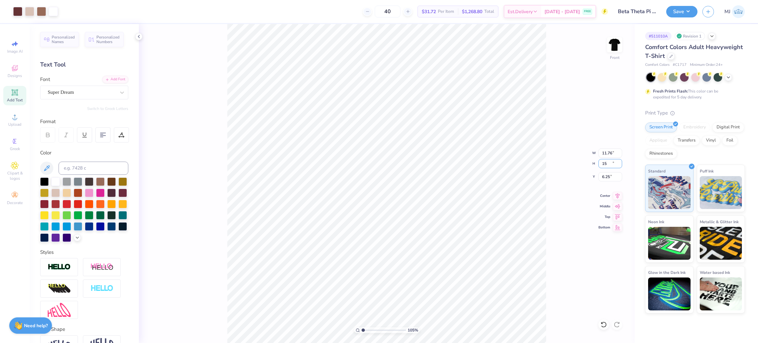
type input "15.00"
type input "6.25"
click at [186, 51] on div "105 % Front W 11.76 11.76 " H 15.00 15.00 " Y 6.25 6.25 " Center Middle Top Bot…" at bounding box center [386, 183] width 495 height 319
click at [9, 119] on div "Upload" at bounding box center [14, 119] width 23 height 19
click at [13, 122] on div "Upload" at bounding box center [14, 119] width 23 height 19
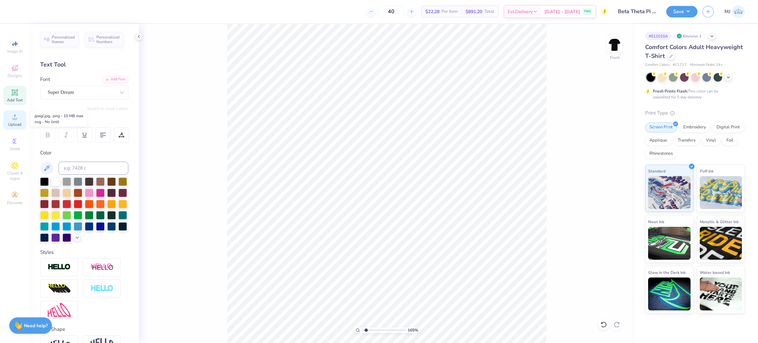
type input "1"
click at [469, 297] on div "100 % Front" at bounding box center [386, 183] width 495 height 319
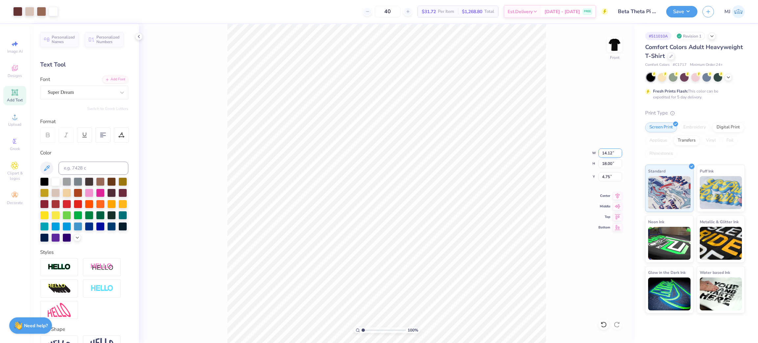
click at [606, 153] on input "14.12" at bounding box center [610, 152] width 24 height 9
click at [608, 163] on input "18.00" at bounding box center [610, 163] width 24 height 9
type input "15"
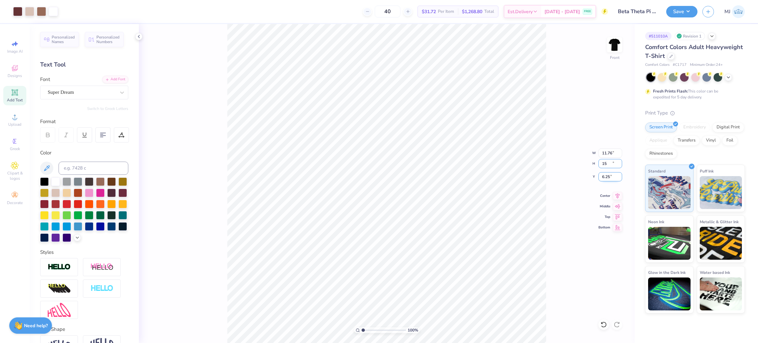
type input "11.76"
type input "15.00"
type input "6.25"
click at [615, 45] on img at bounding box center [614, 45] width 26 height 26
click at [17, 98] on span "Add Text" at bounding box center [15, 99] width 16 height 5
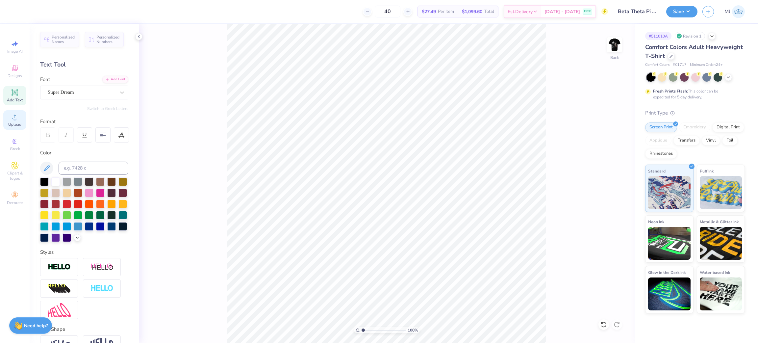
click at [13, 124] on span "Upload" at bounding box center [14, 124] width 13 height 5
click at [9, 120] on div "Upload" at bounding box center [14, 119] width 23 height 19
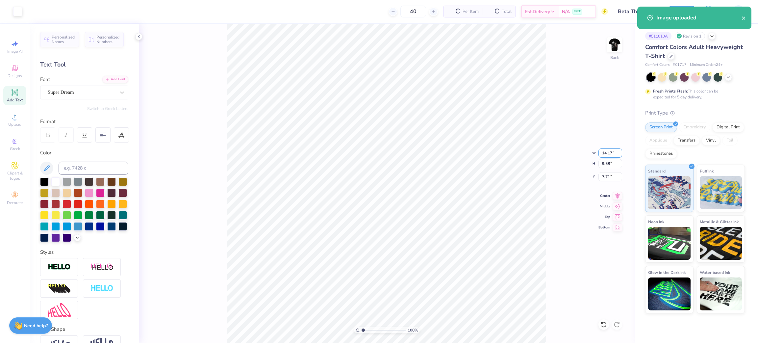
click at [604, 151] on input "14.17" at bounding box center [610, 152] width 24 height 9
click at [603, 151] on input "14.17" at bounding box center [610, 152] width 24 height 9
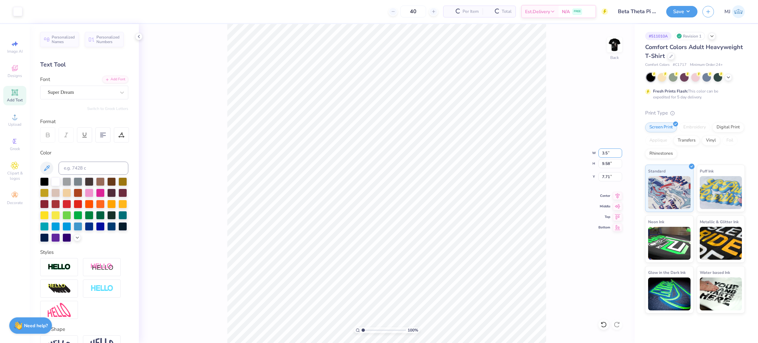
type input "3.50"
type input "2.36"
click at [607, 178] on input "11.32" at bounding box center [610, 176] width 24 height 9
type input "3.00"
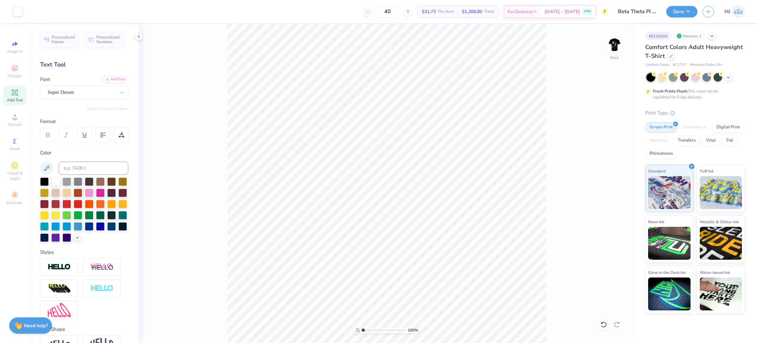
drag, startPoint x: 617, startPoint y: 43, endPoint x: 577, endPoint y: 103, distance: 72.8
click at [616, 43] on img at bounding box center [614, 44] width 13 height 13
click at [695, 9] on button "Save" at bounding box center [681, 11] width 31 height 12
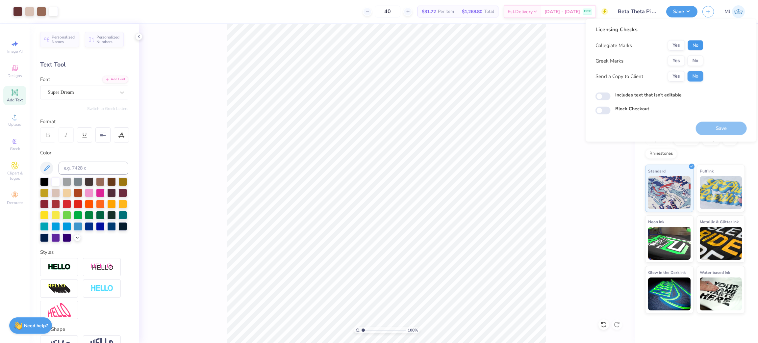
click at [693, 47] on button "No" at bounding box center [695, 45] width 16 height 11
click at [671, 62] on button "Yes" at bounding box center [675, 61] width 17 height 11
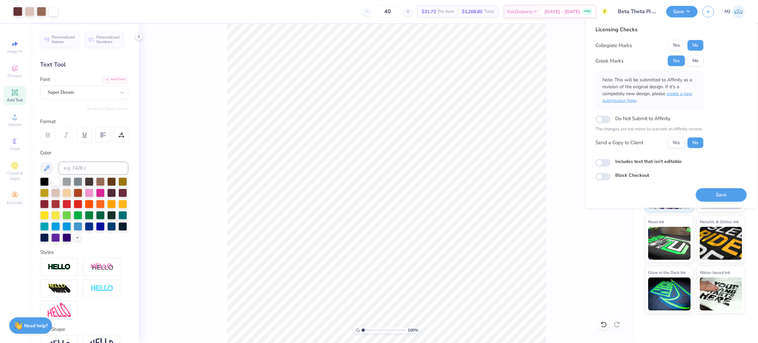
click at [679, 95] on span "create a new submission here" at bounding box center [647, 96] width 90 height 13
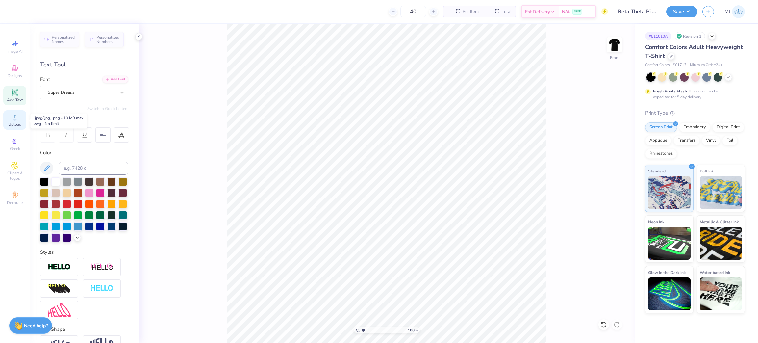
click at [15, 126] on span "Upload" at bounding box center [14, 124] width 13 height 5
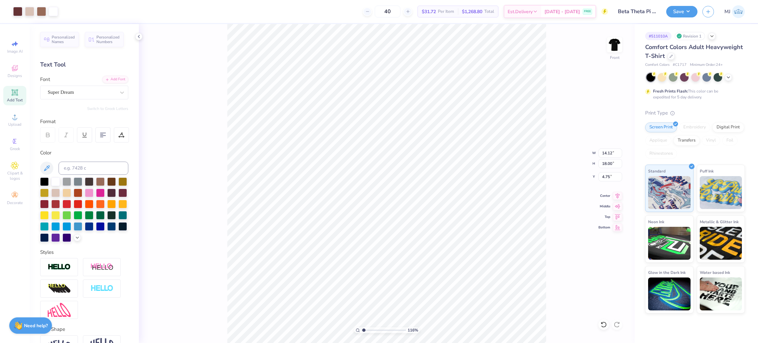
type input "1"
click at [605, 164] on input "18.00" at bounding box center [610, 163] width 24 height 9
click at [605, 163] on input "18.00" at bounding box center [610, 163] width 24 height 9
type input "15"
type input "11.76"
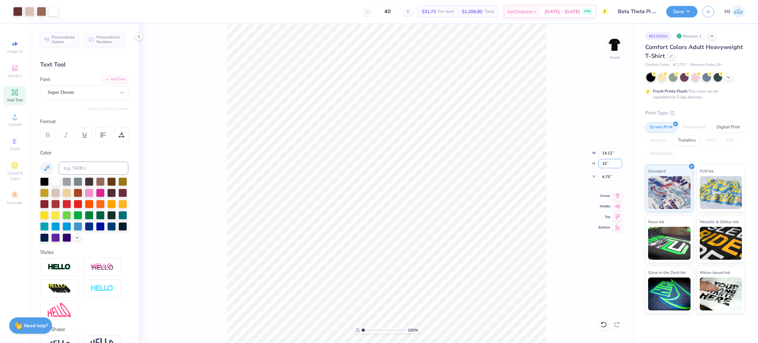
type input "15.00"
click at [608, 176] on input "6.25" at bounding box center [610, 176] width 24 height 9
type input "3.00"
click at [555, 129] on div "100 % Front W 11.76 11.76 " H 15.00 15.00 " Y 3.00 3.00 " Center Middle Top Bot…" at bounding box center [386, 183] width 495 height 319
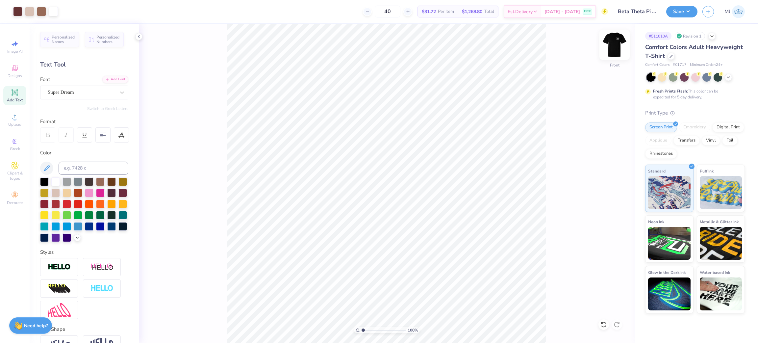
click at [617, 51] on img at bounding box center [614, 45] width 26 height 26
click at [616, 52] on img at bounding box center [614, 45] width 26 height 26
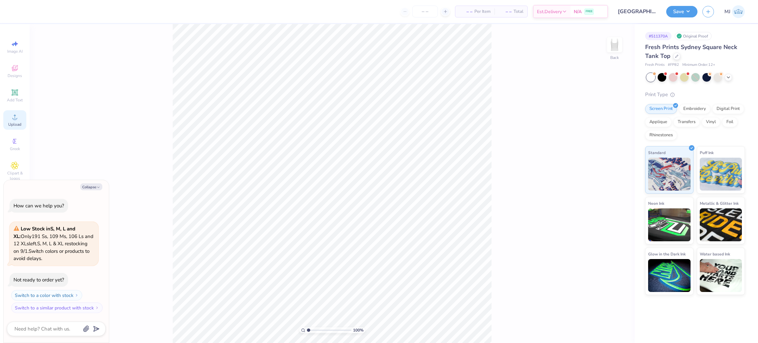
click at [15, 123] on span "Upload" at bounding box center [14, 124] width 13 height 5
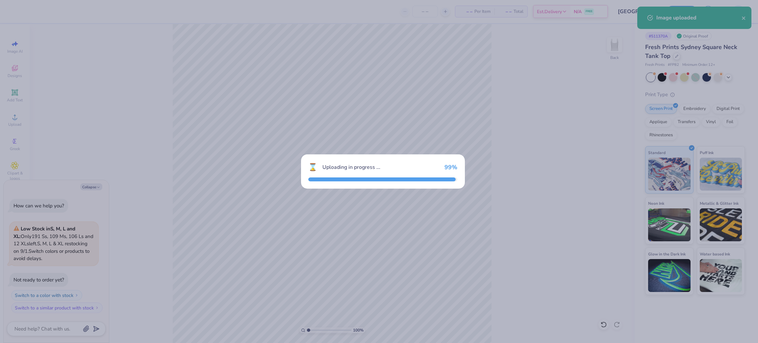
type textarea "x"
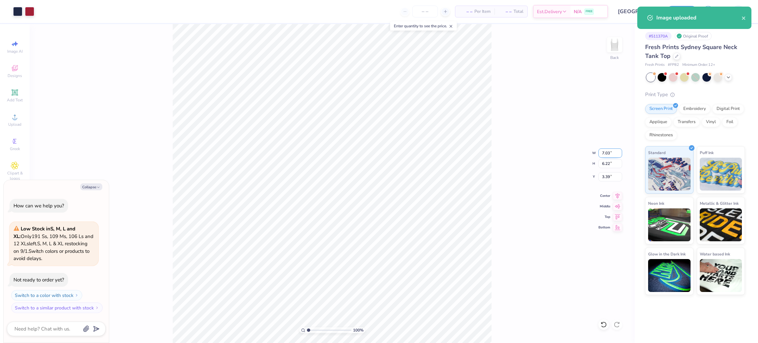
click at [603, 153] on input "7.03" at bounding box center [610, 152] width 24 height 9
click at [602, 153] on input "7.03" at bounding box center [610, 152] width 24 height 9
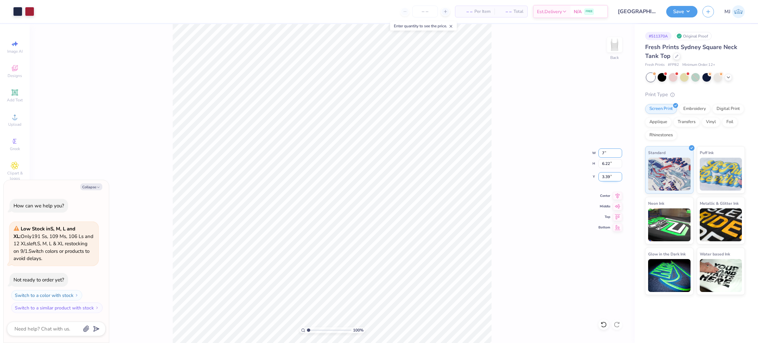
type input "7"
type textarea "x"
type input "7.00"
type input "6.19"
click at [609, 175] on input "3.40" at bounding box center [610, 176] width 24 height 9
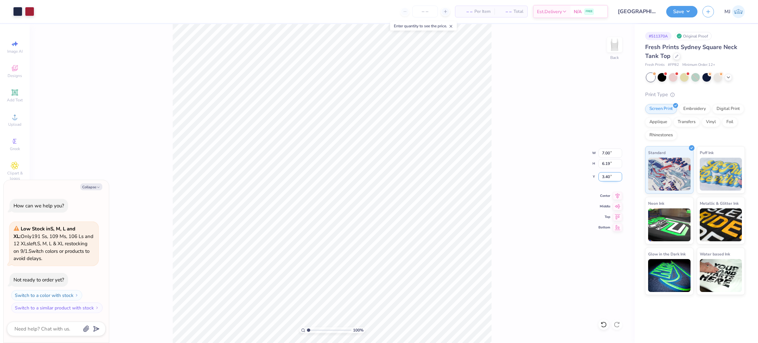
click at [609, 175] on input "3.40" at bounding box center [610, 176] width 24 height 9
click at [606, 176] on input "3.40" at bounding box center [610, 176] width 24 height 9
type input "2"
type textarea "x"
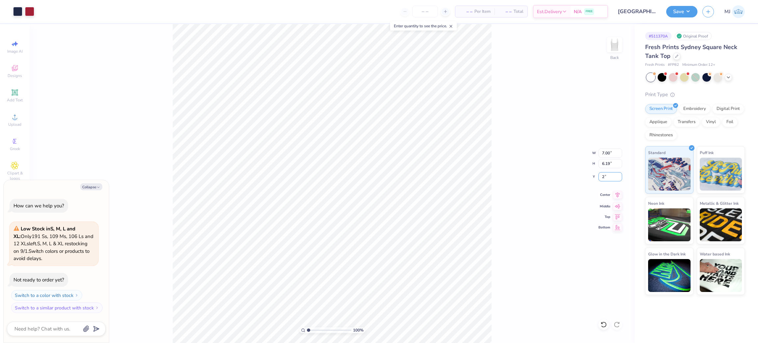
type input "2.00"
click at [686, 10] on button "Save" at bounding box center [681, 11] width 31 height 12
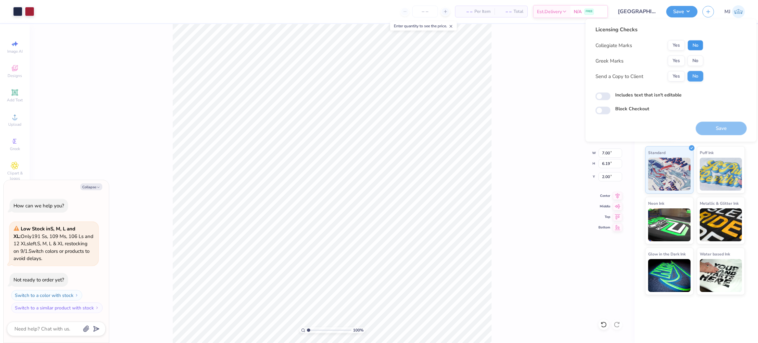
click at [701, 44] on button "No" at bounding box center [695, 45] width 16 height 11
click at [676, 61] on button "Yes" at bounding box center [675, 61] width 17 height 11
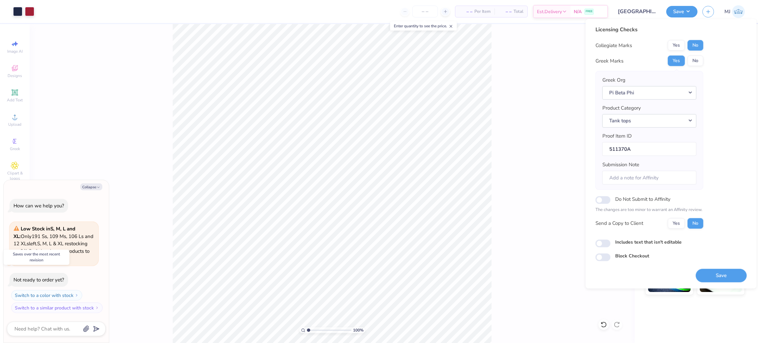
drag, startPoint x: 718, startPoint y: 277, endPoint x: 714, endPoint y: 280, distance: 4.6
click at [719, 277] on button "Save" at bounding box center [720, 274] width 51 height 13
type textarea "x"
